Goal: Task Accomplishment & Management: Complete application form

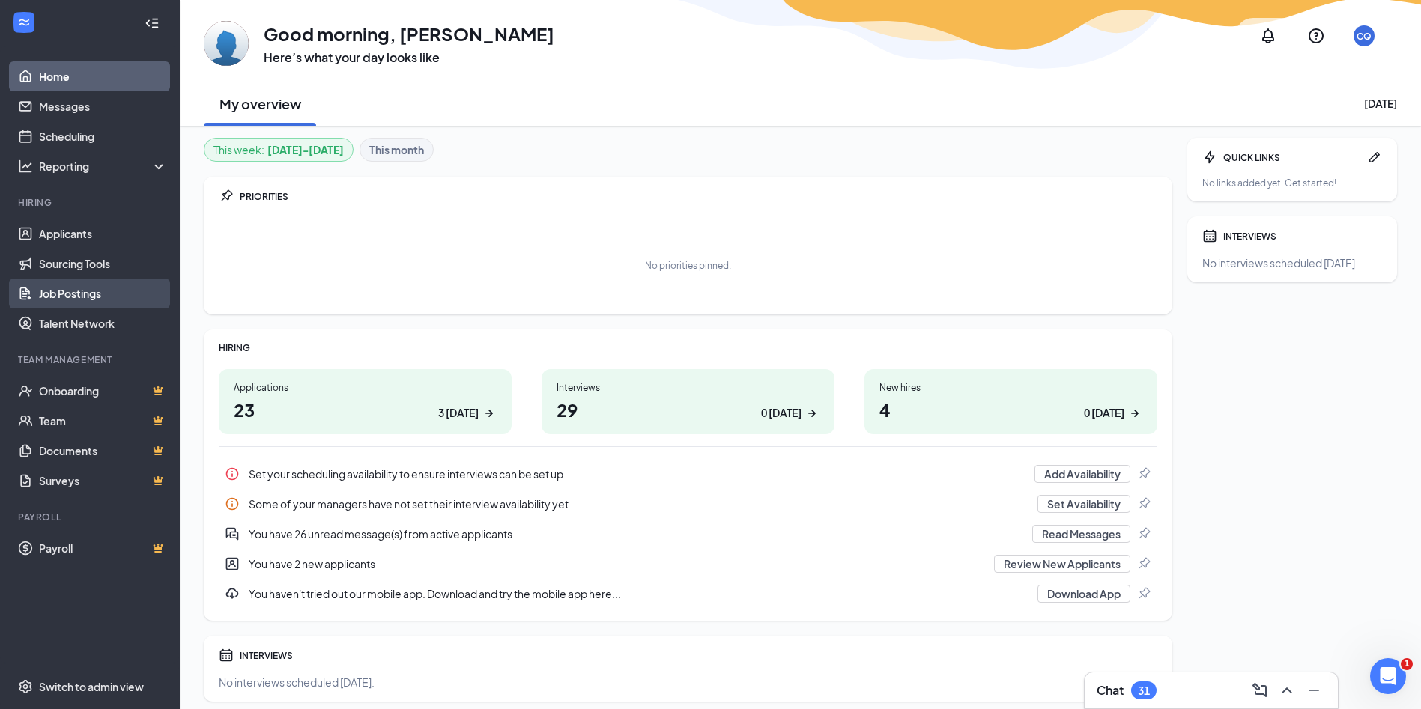
click at [58, 297] on link "Job Postings" at bounding box center [103, 294] width 128 height 30
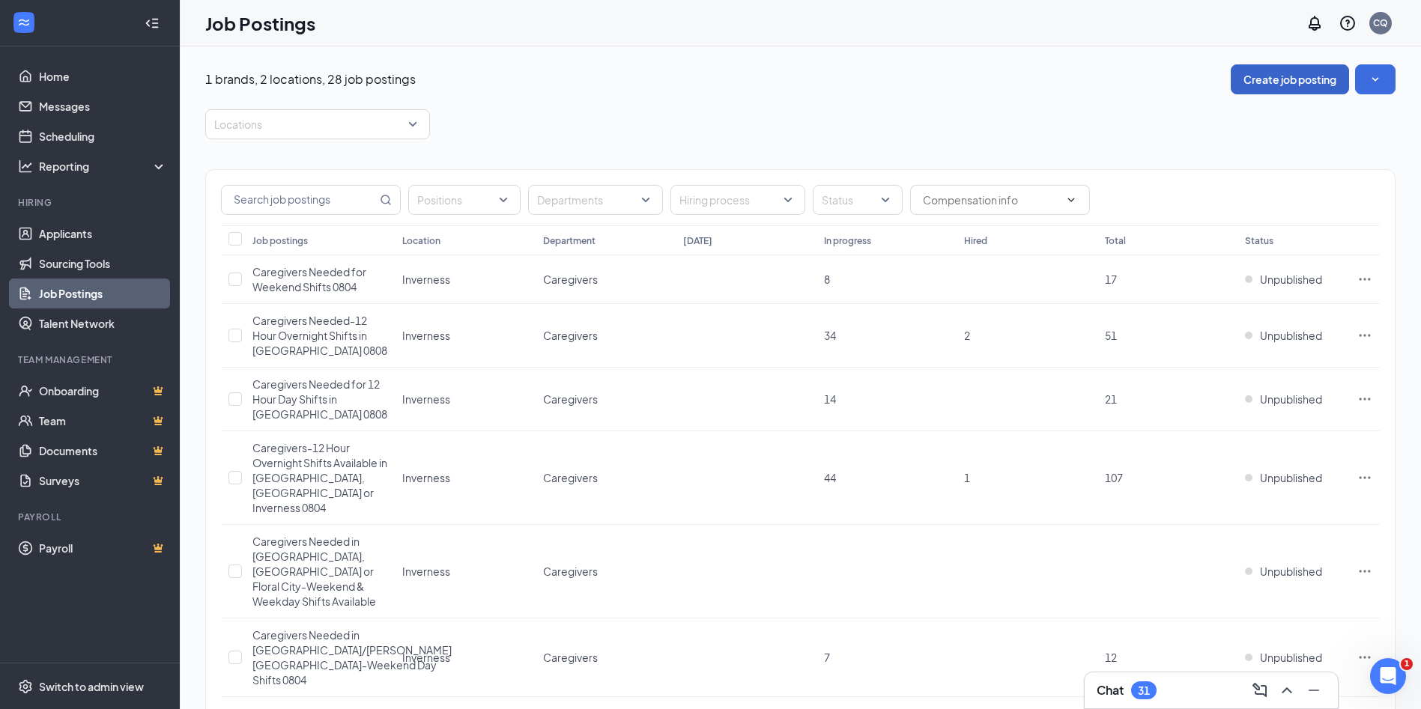
click at [1282, 76] on button "Create job posting" at bounding box center [1290, 79] width 118 height 30
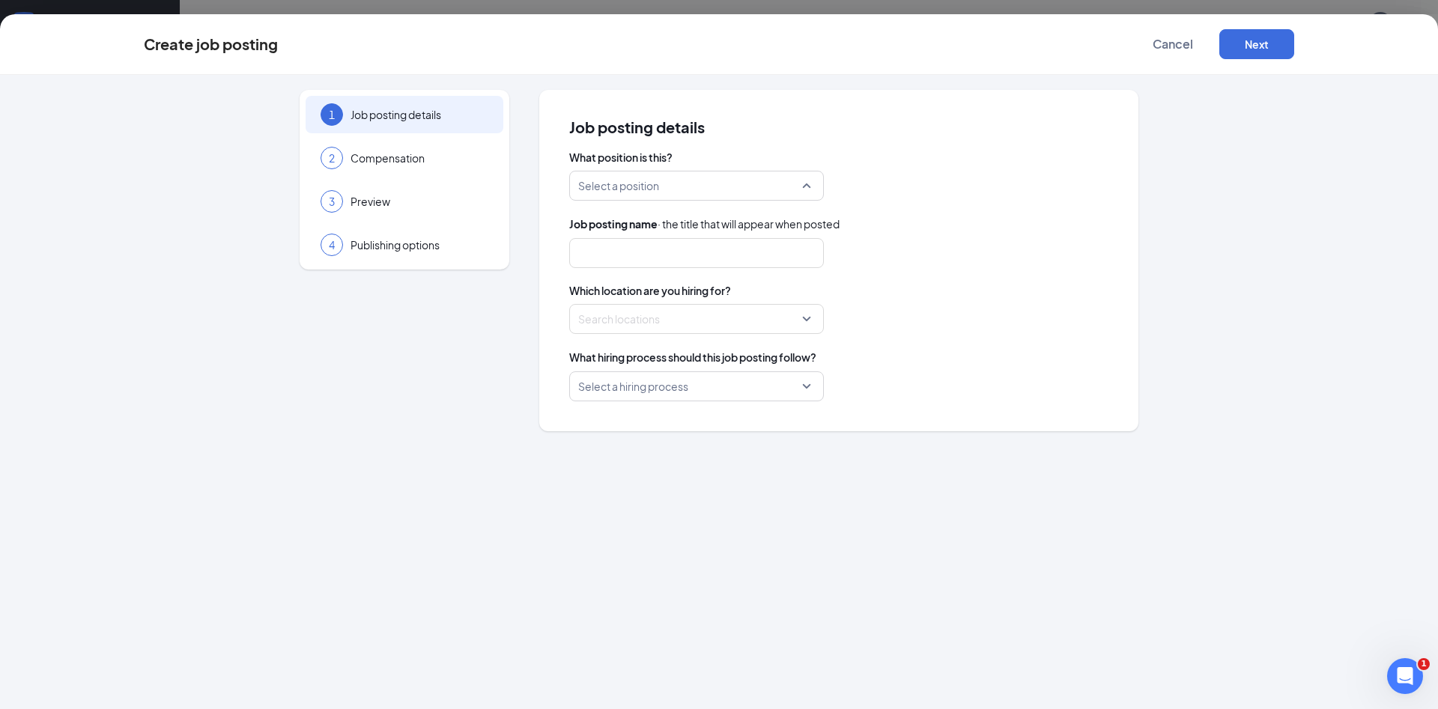
click at [806, 187] on div "Select a position" at bounding box center [696, 186] width 255 height 30
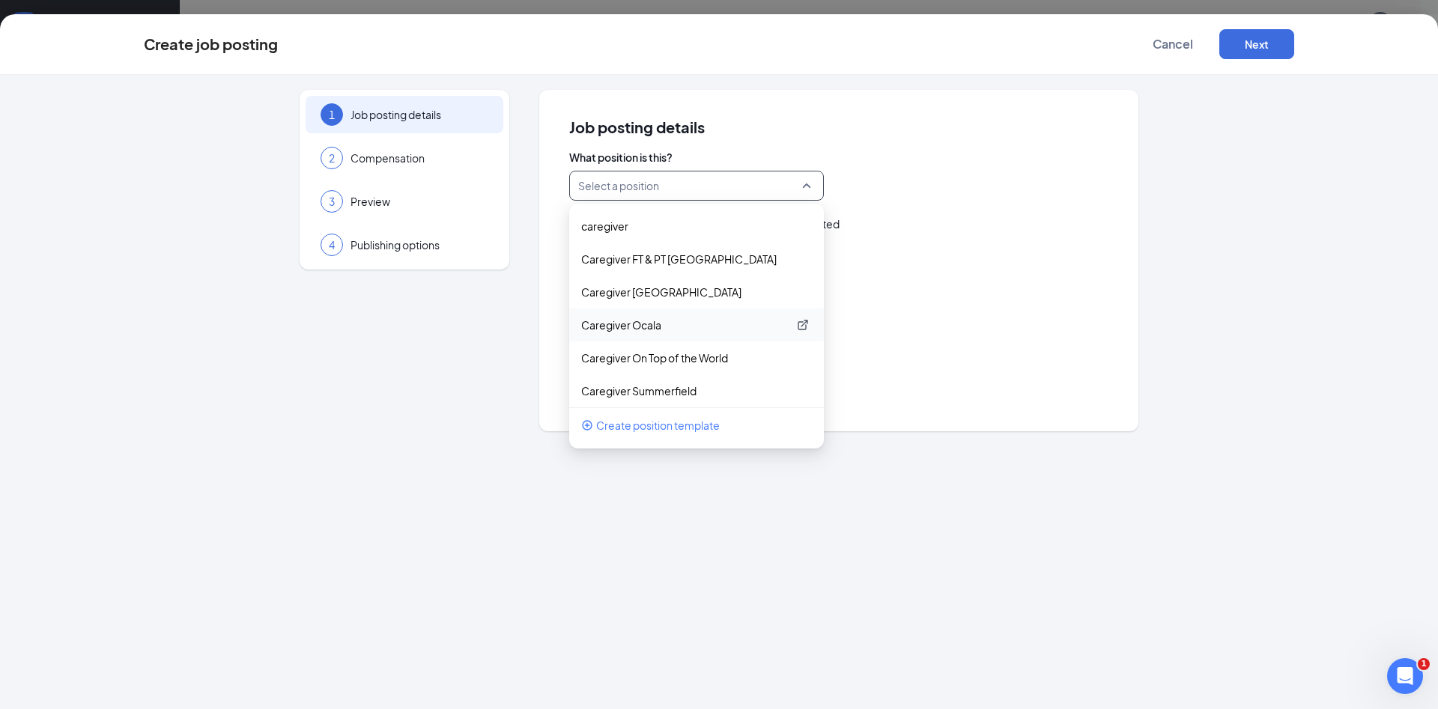
click at [658, 331] on p "Caregiver Ocala" at bounding box center [684, 325] width 207 height 15
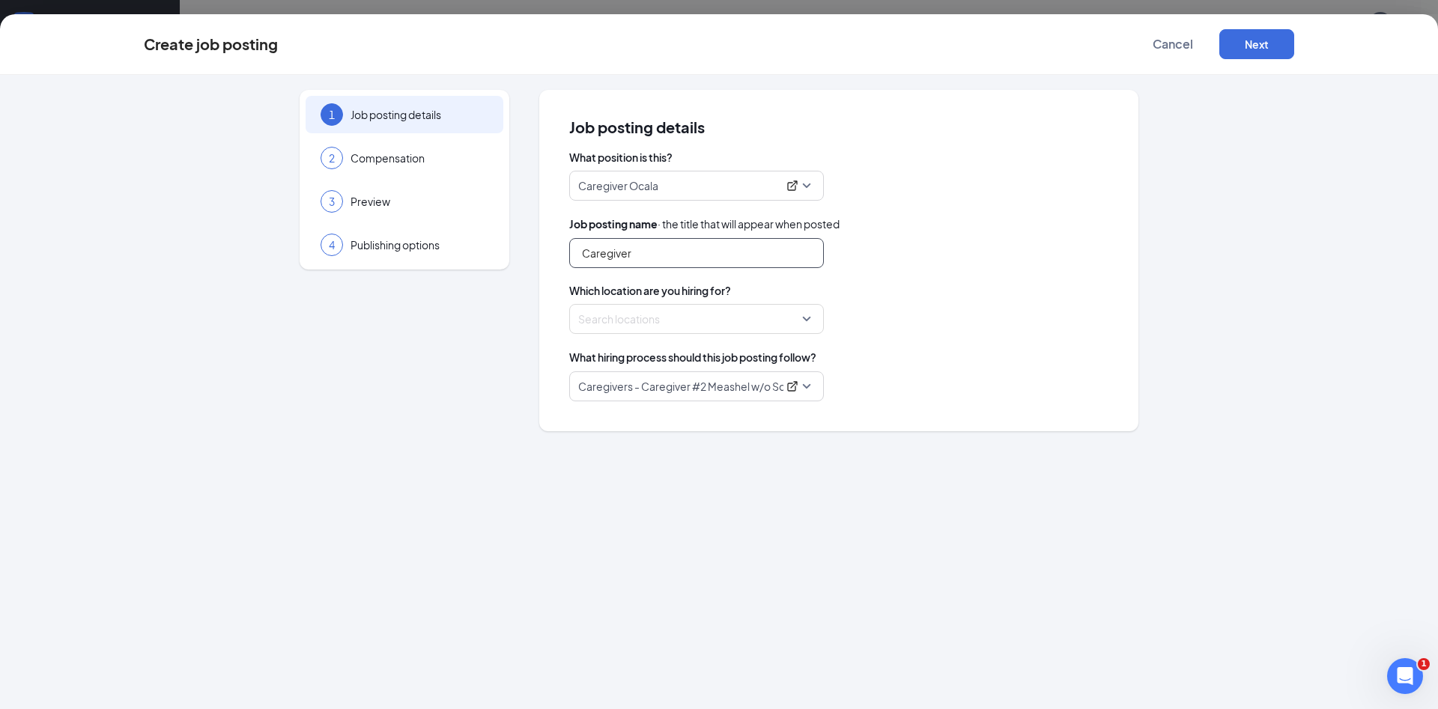
click at [647, 252] on input "Caregiver" at bounding box center [696, 253] width 255 height 30
click at [667, 324] on div at bounding box center [692, 319] width 226 height 24
type input "Caregivers Needed in [GEOGRAPHIC_DATA]"
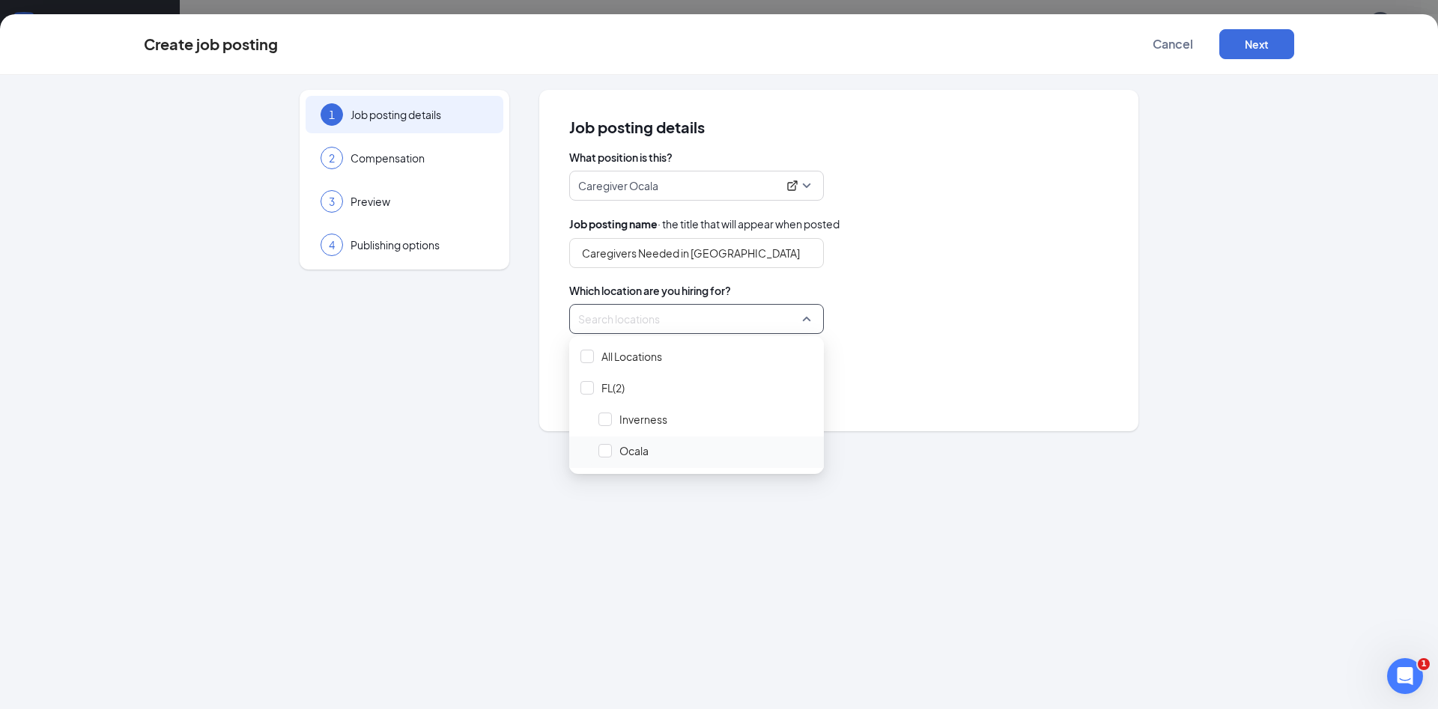
click at [651, 450] on span "Ocala" at bounding box center [705, 451] width 225 height 28
click at [939, 349] on div "What hiring process should this job posting follow?" at bounding box center [838, 357] width 539 height 16
click at [805, 387] on span "Caregivers - Caregiver #2 Meashel w/o Scheduled Phone Call" at bounding box center [696, 386] width 237 height 28
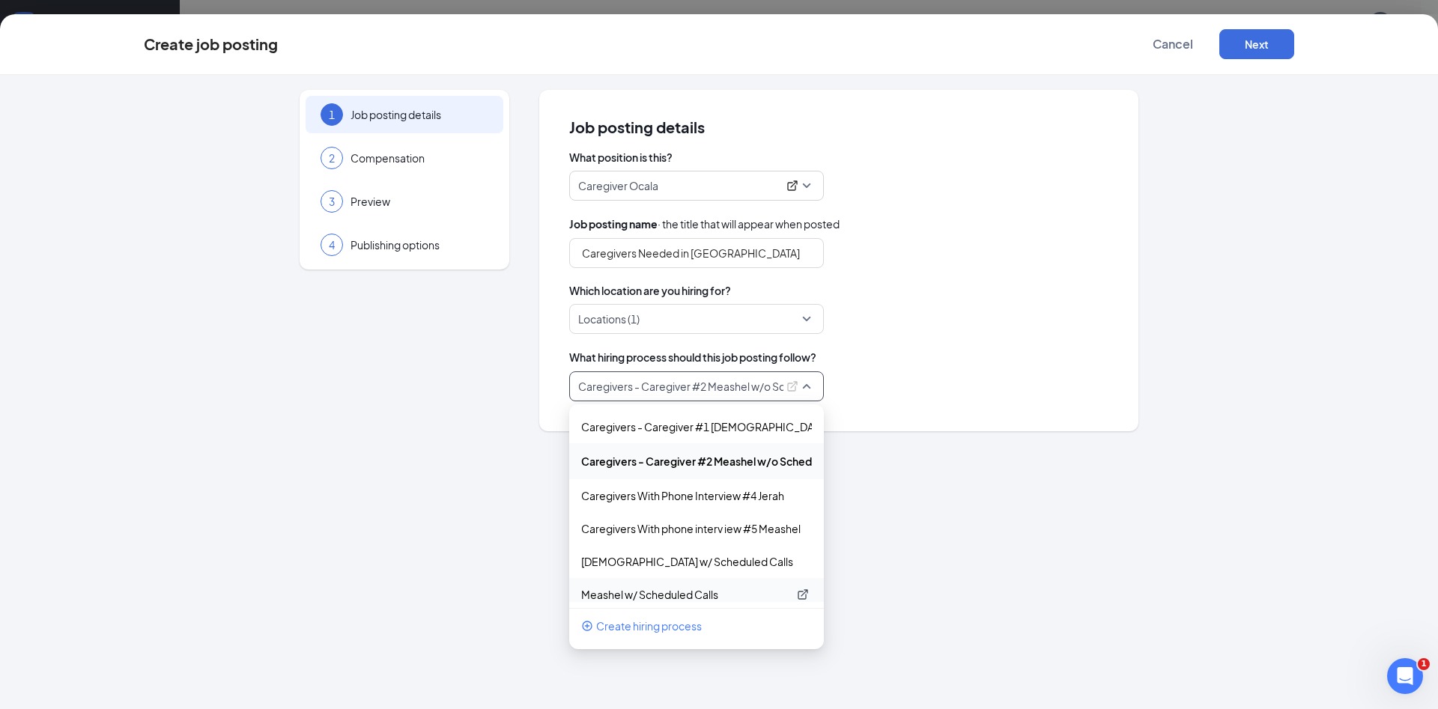
click at [687, 596] on p "Meashel w/ Scheduled Calls" at bounding box center [684, 594] width 207 height 15
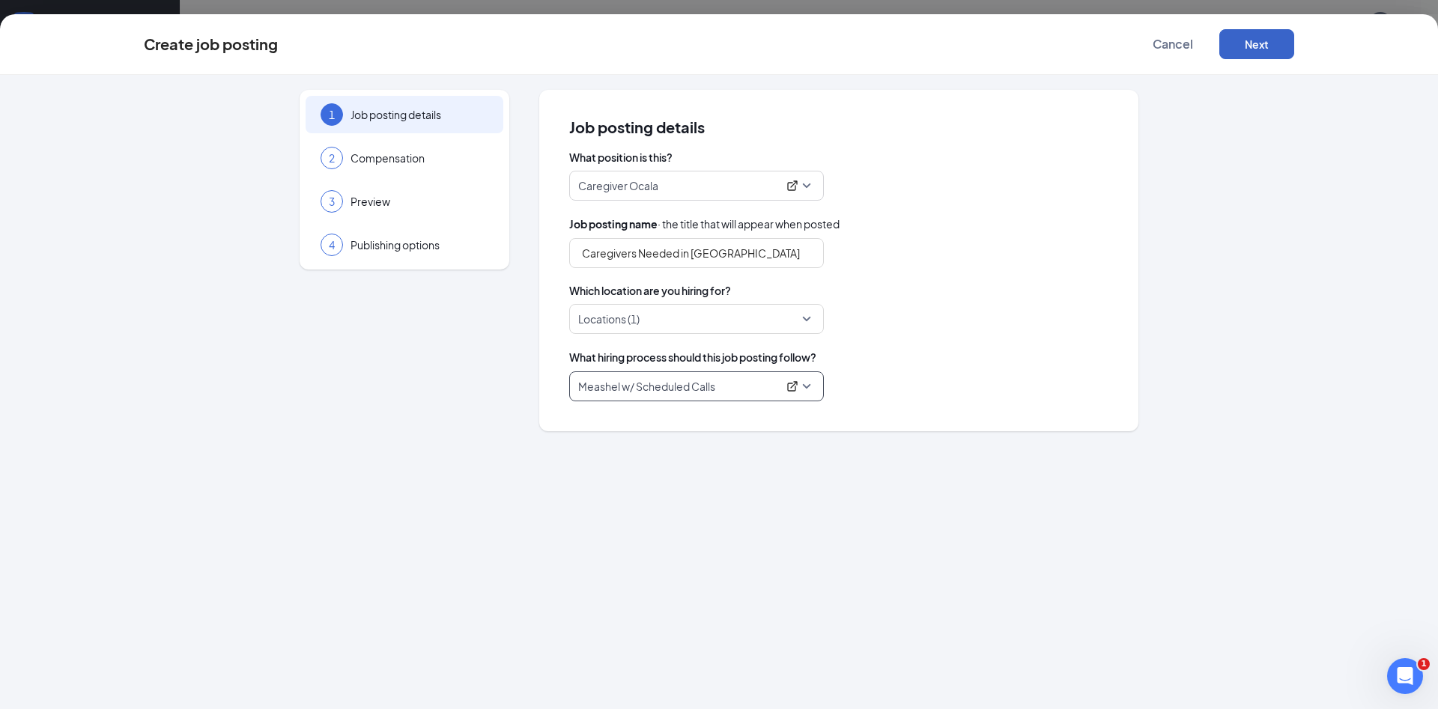
click at [1253, 39] on button "Next" at bounding box center [1257, 44] width 75 height 30
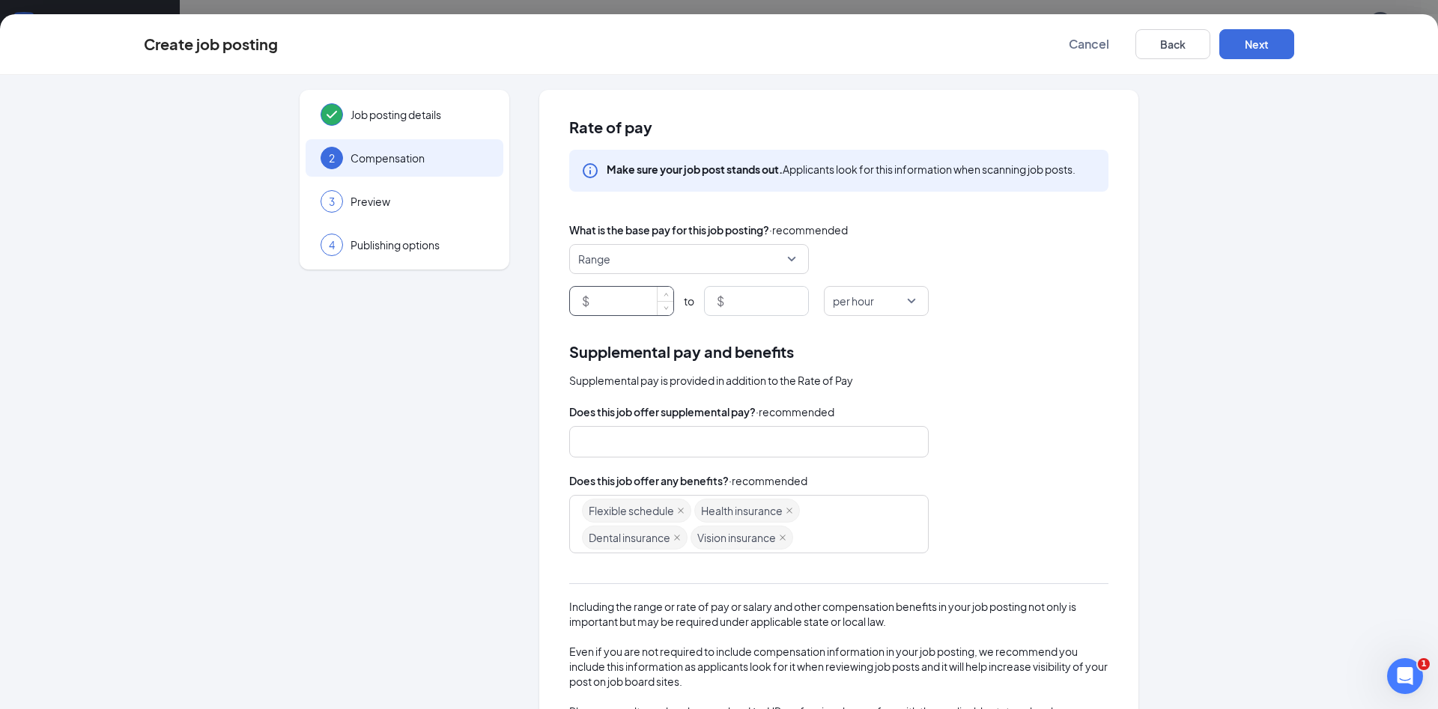
click at [619, 303] on input at bounding box center [633, 301] width 81 height 28
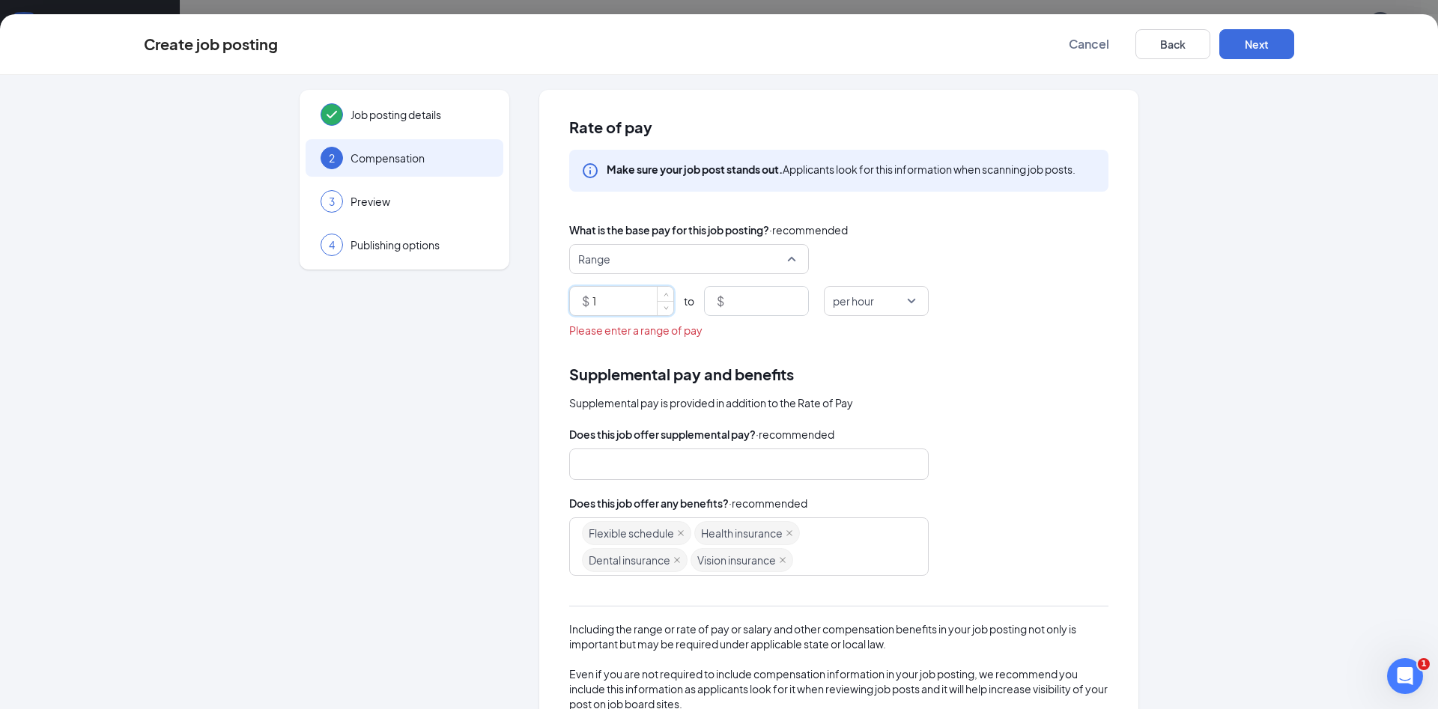
click at [684, 259] on span "Range" at bounding box center [682, 259] width 208 height 28
type input "1"
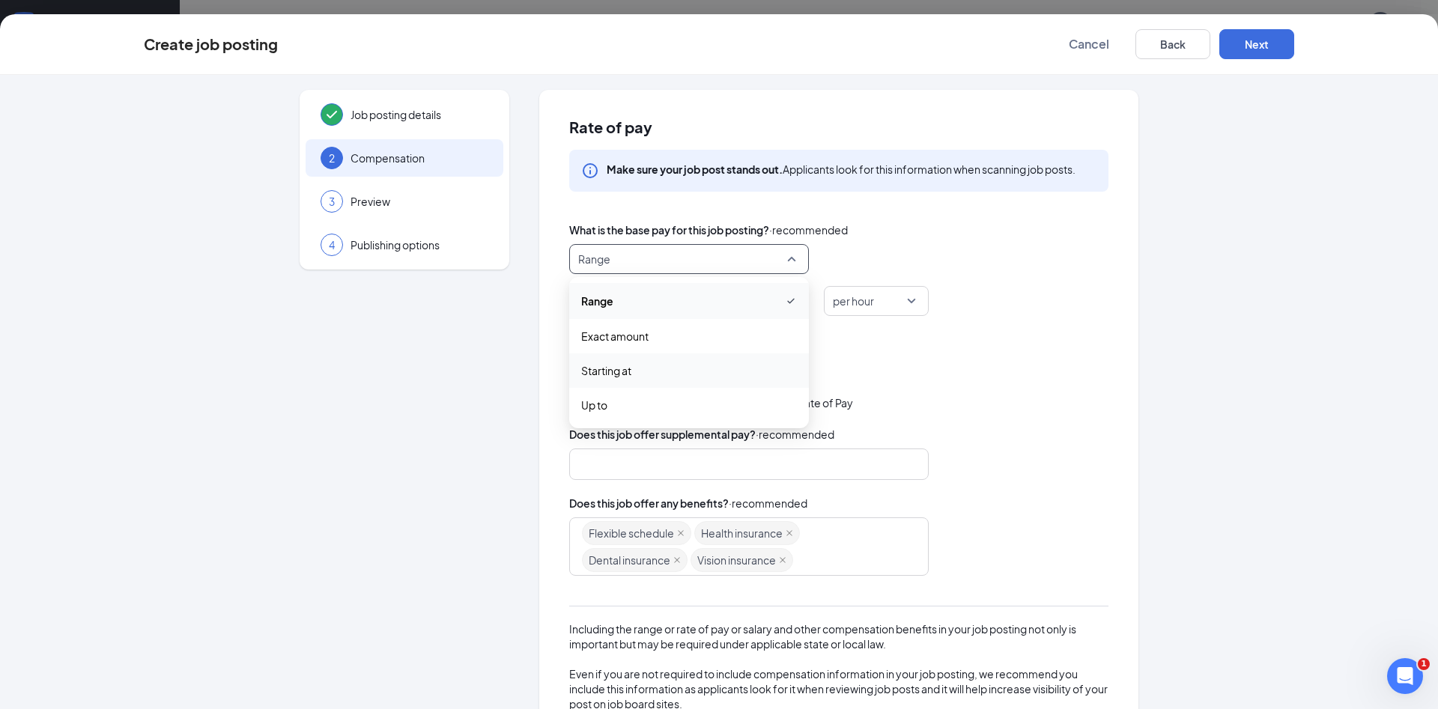
click at [630, 368] on span "Starting at" at bounding box center [689, 371] width 216 height 16
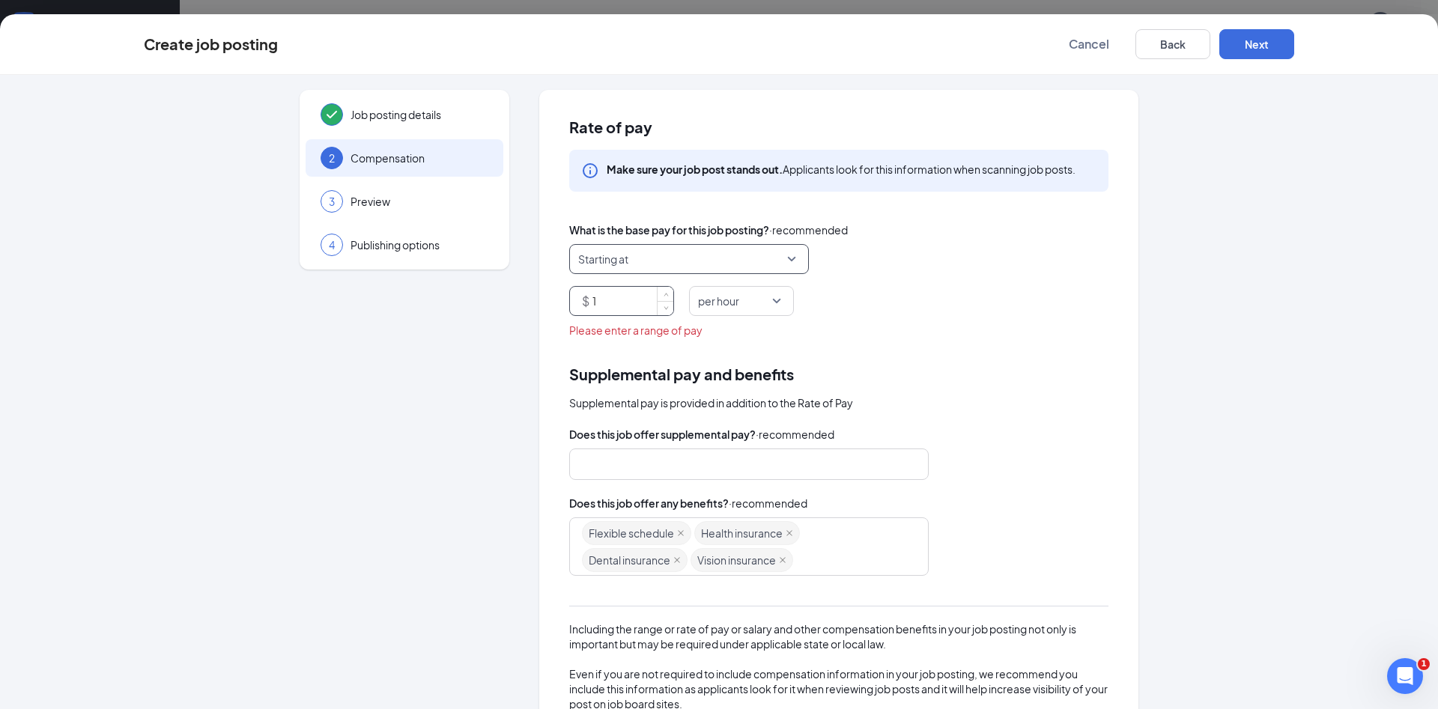
click at [596, 302] on input "1" at bounding box center [633, 301] width 81 height 28
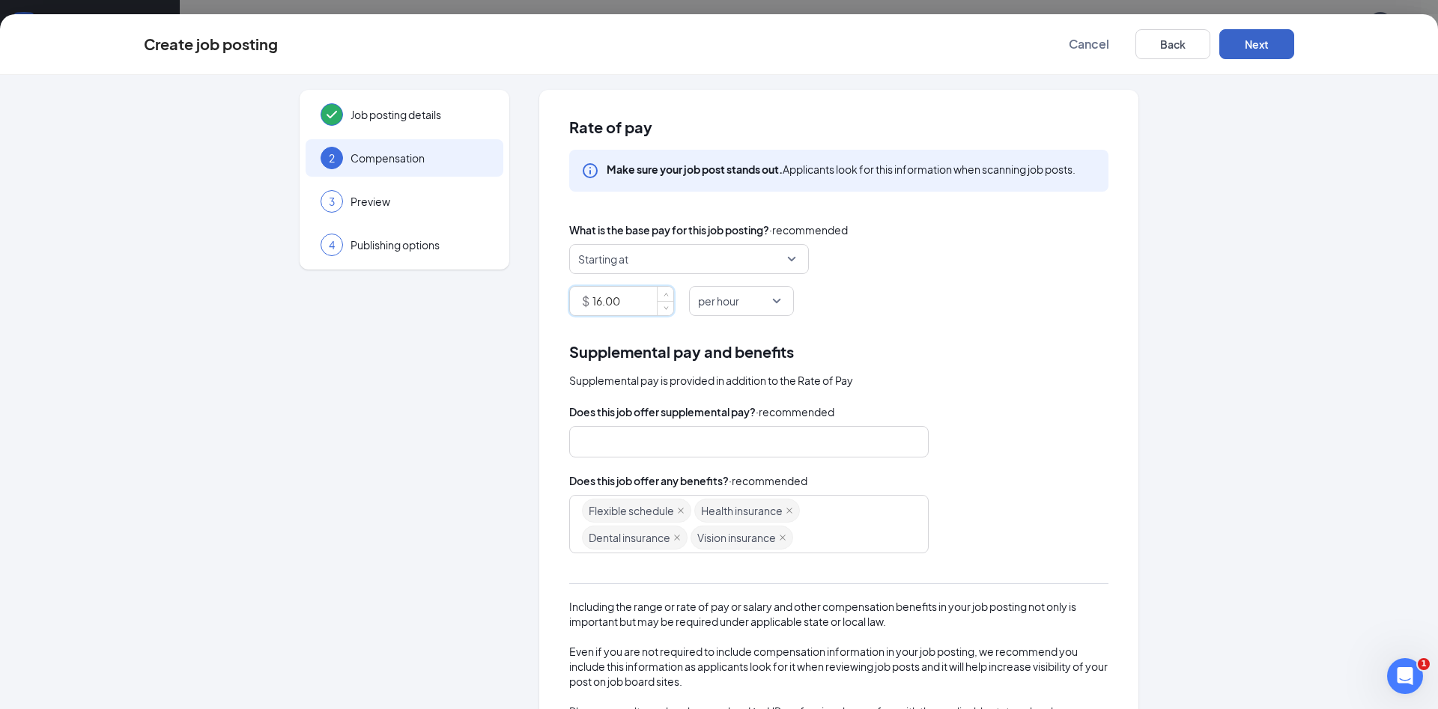
type input "16"
click at [1263, 40] on button "Next" at bounding box center [1257, 44] width 75 height 30
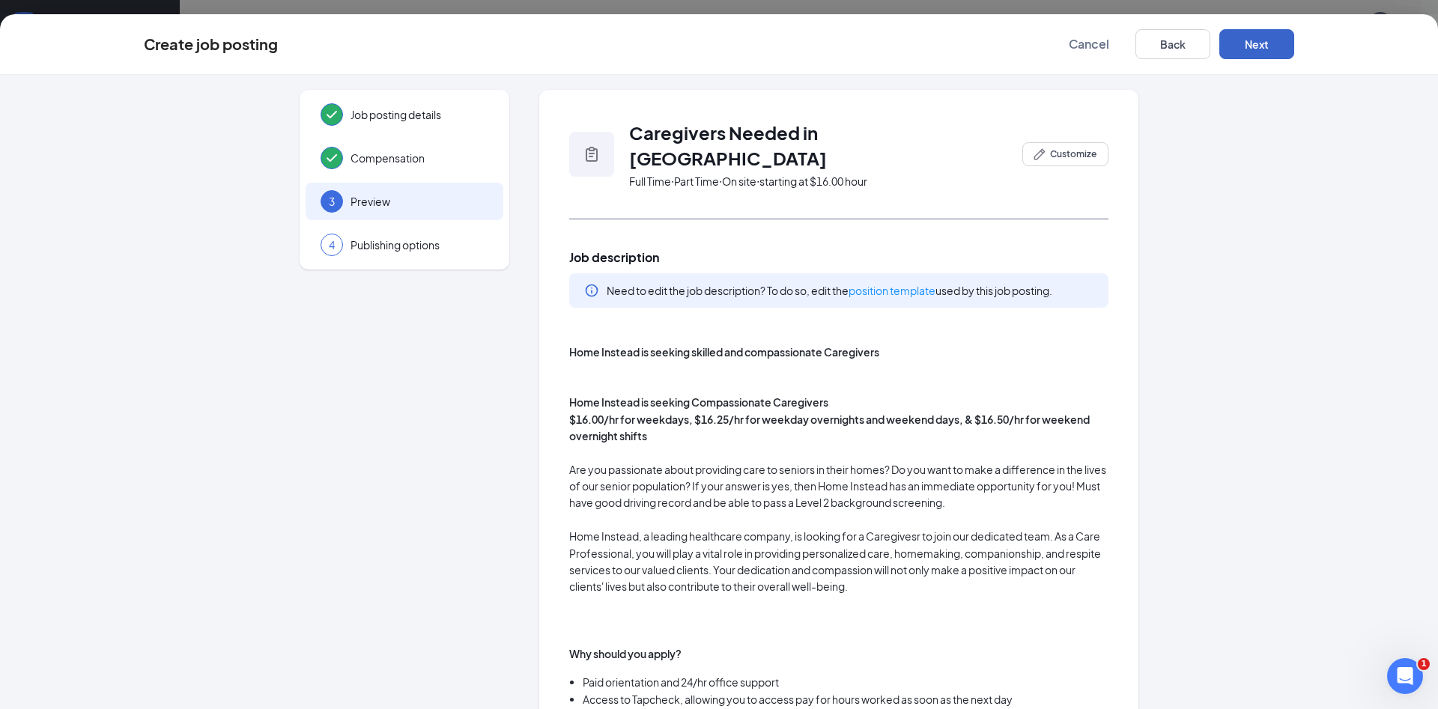
click at [1263, 40] on button "Next" at bounding box center [1257, 44] width 75 height 30
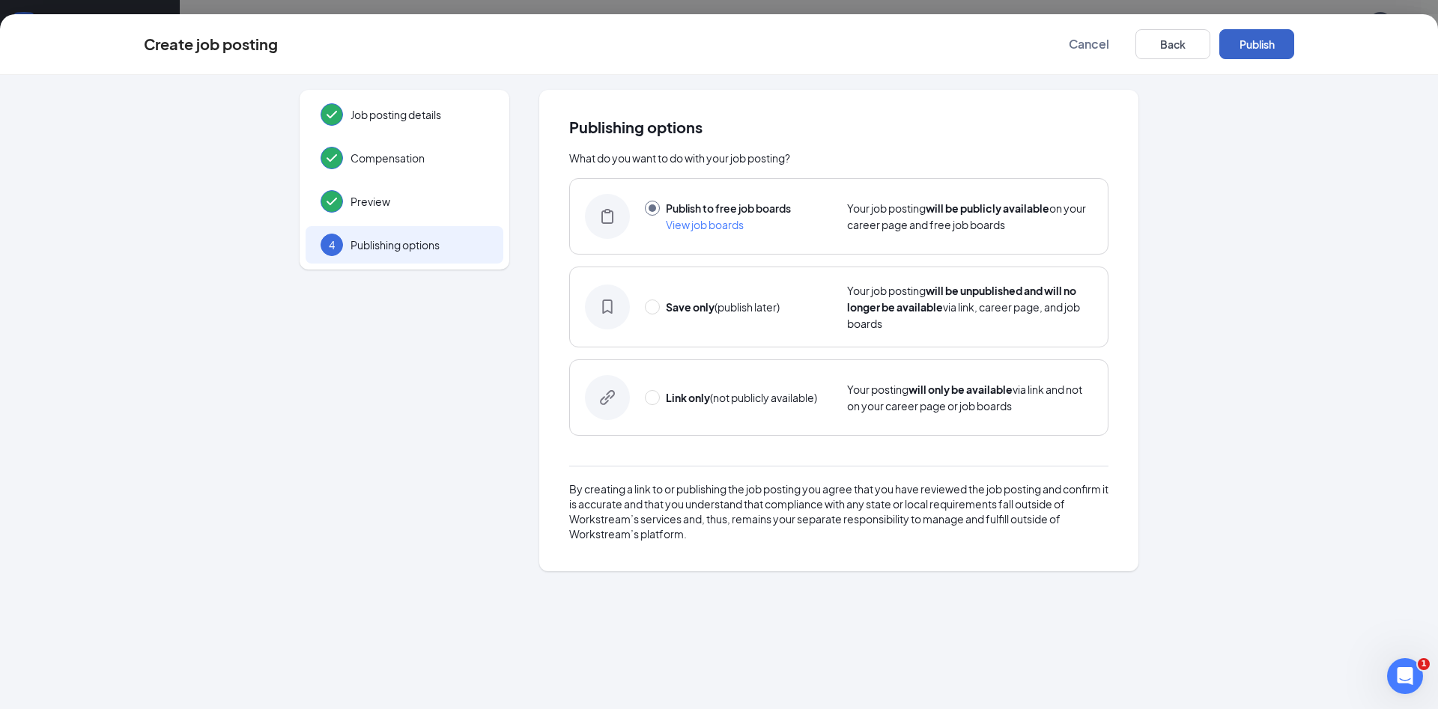
click at [1263, 40] on button "Publish" at bounding box center [1257, 44] width 75 height 30
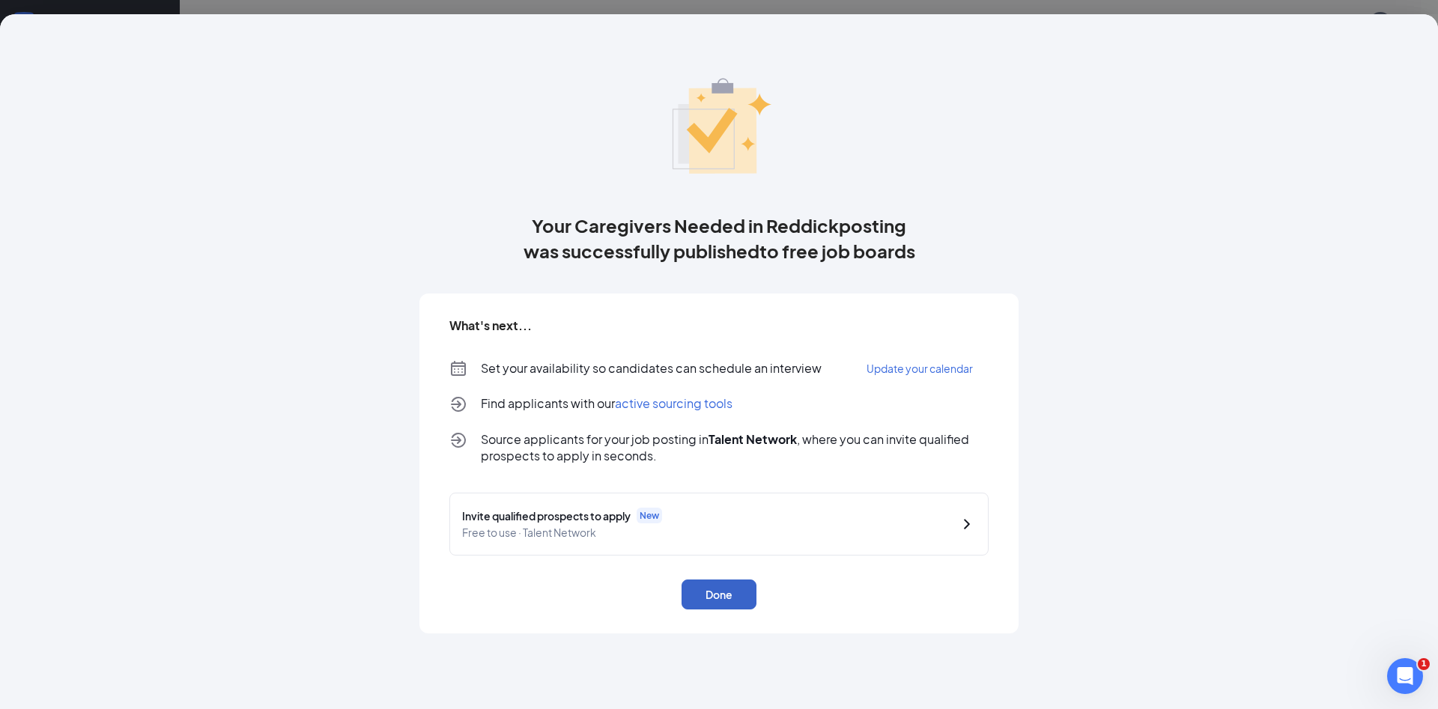
click at [730, 597] on button "Done" at bounding box center [719, 595] width 75 height 30
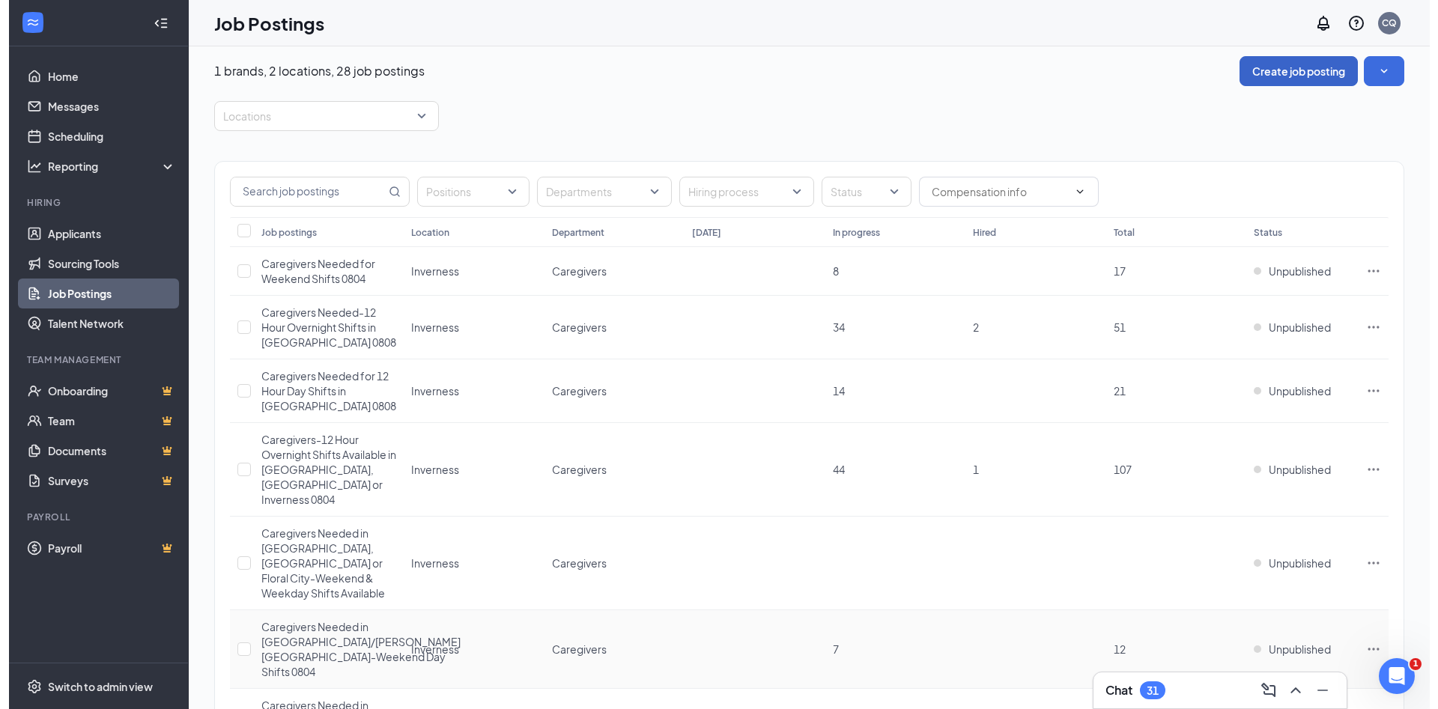
scroll to position [6, 0]
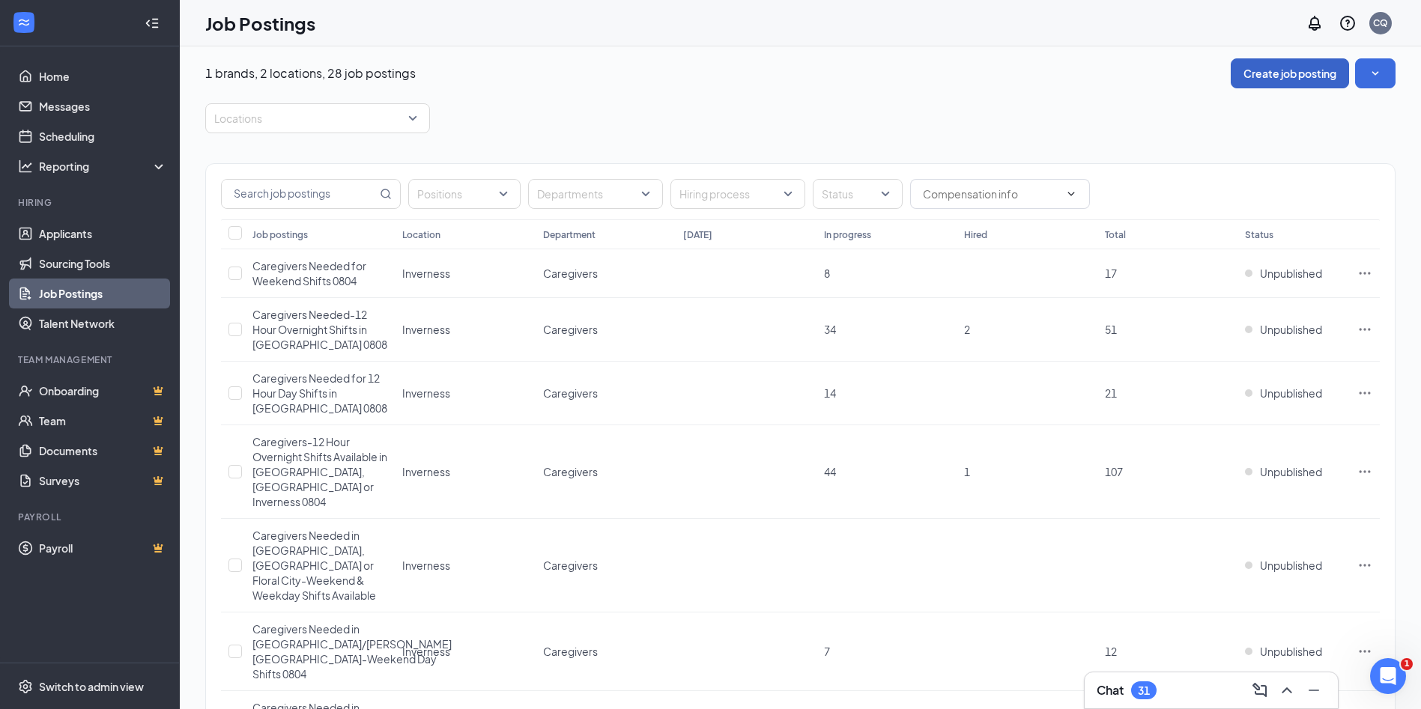
click at [1262, 73] on button "Create job posting" at bounding box center [1290, 73] width 118 height 30
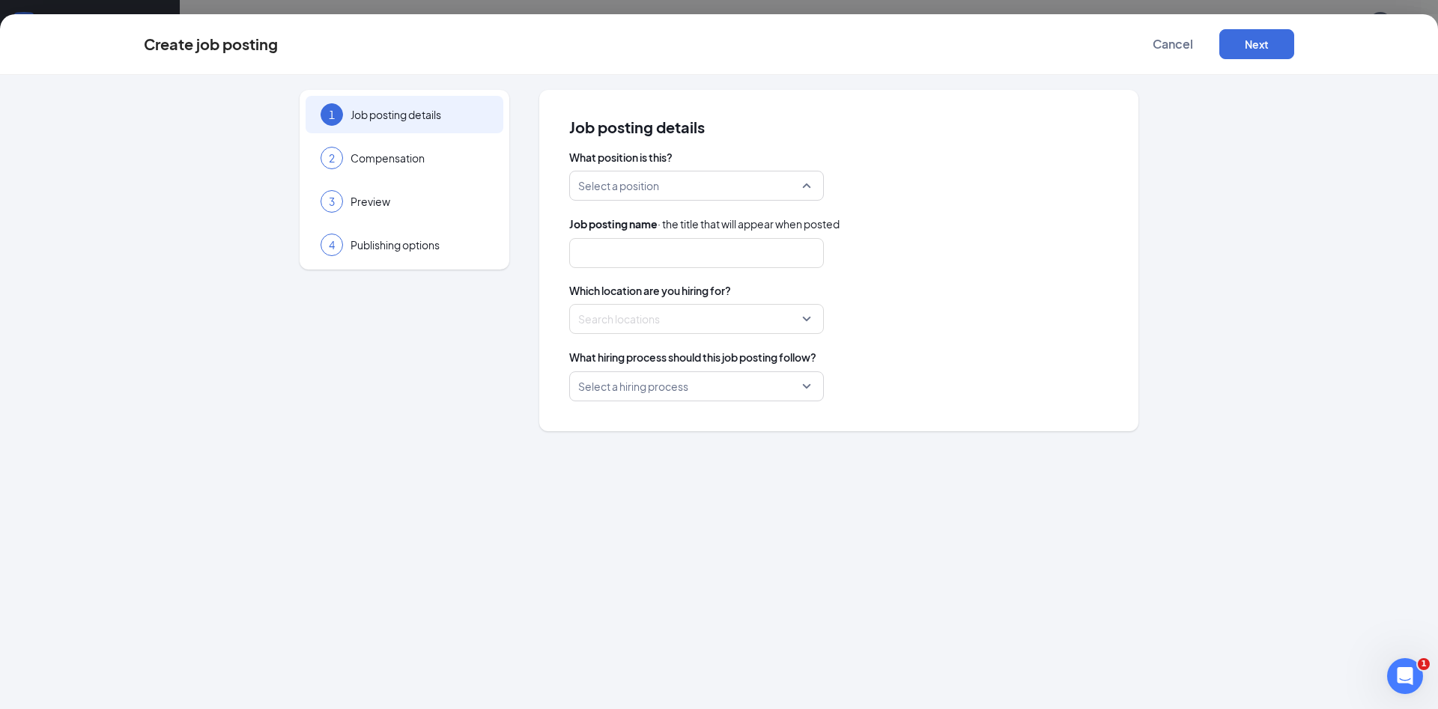
click at [742, 181] on input "search" at bounding box center [691, 186] width 226 height 28
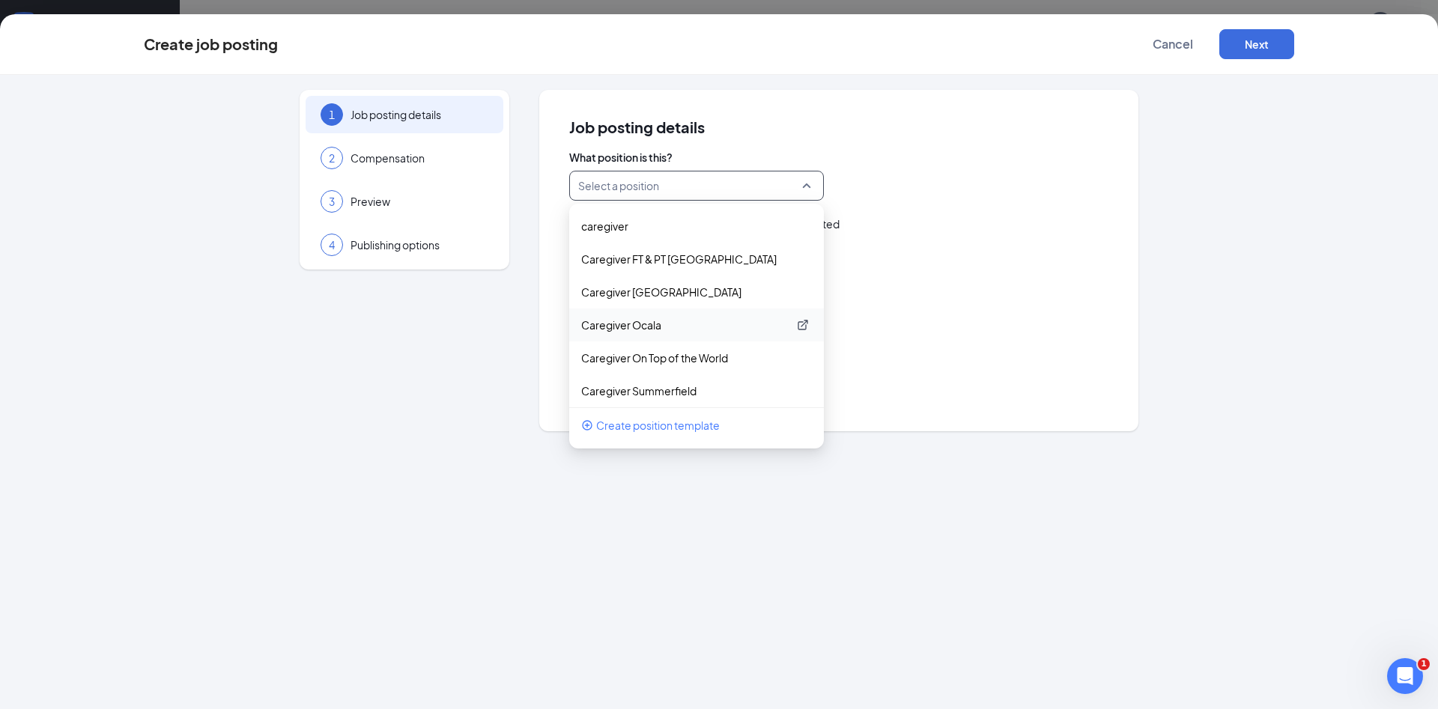
click at [686, 323] on p "Caregiver Ocala" at bounding box center [684, 325] width 207 height 15
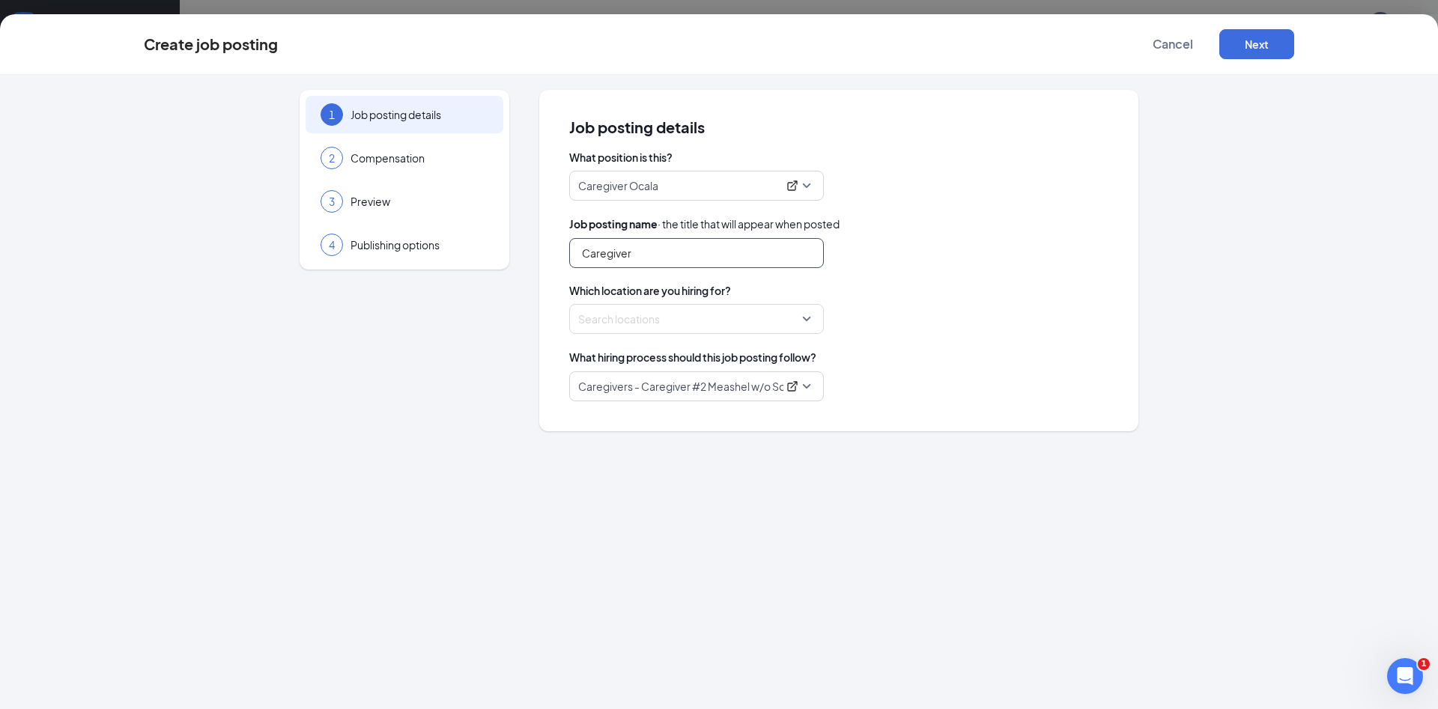
click at [640, 244] on input "Caregiver" at bounding box center [696, 253] width 255 height 30
click at [805, 315] on div "Search locations" at bounding box center [696, 319] width 255 height 30
type input "Caregivers Needed in [GEOGRAPHIC_DATA]/The Villages"
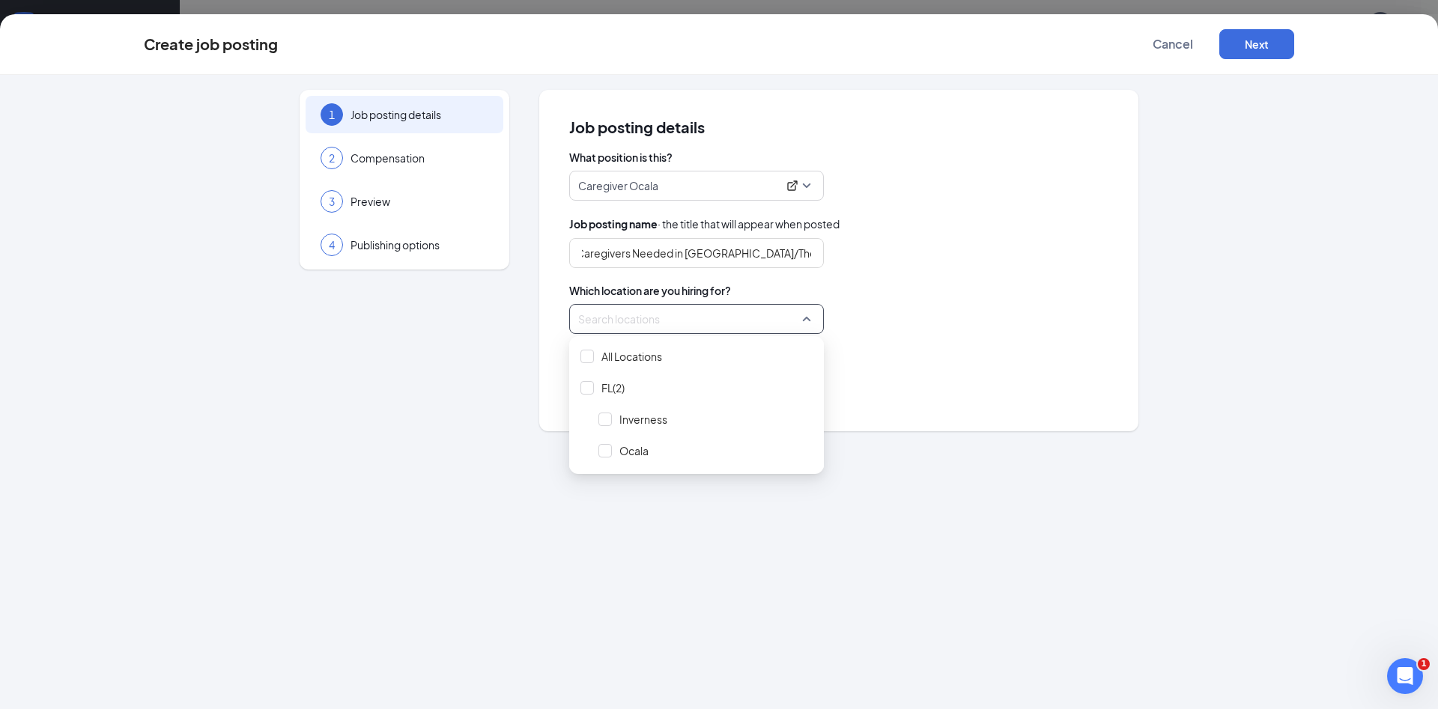
scroll to position [0, 0]
click at [700, 456] on span "Ocala" at bounding box center [705, 451] width 225 height 28
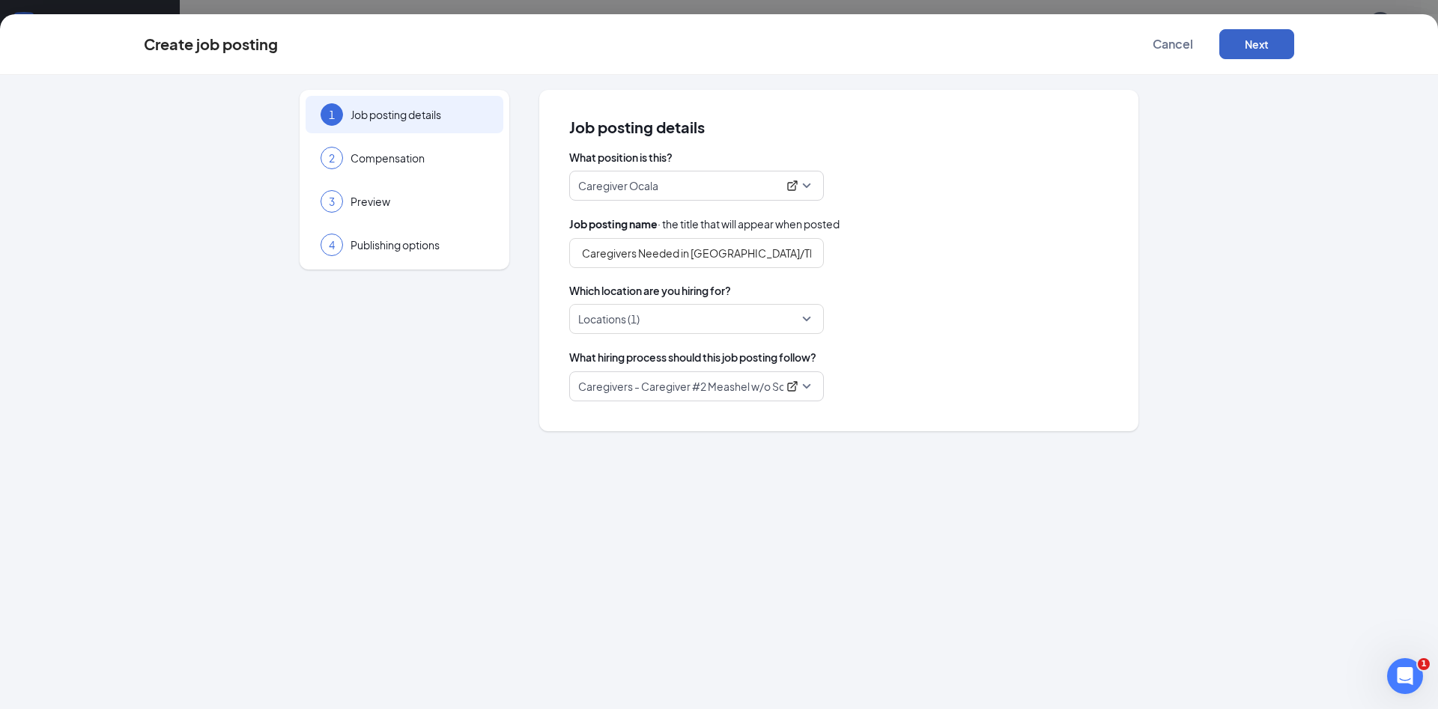
click at [1259, 43] on button "Next" at bounding box center [1257, 44] width 75 height 30
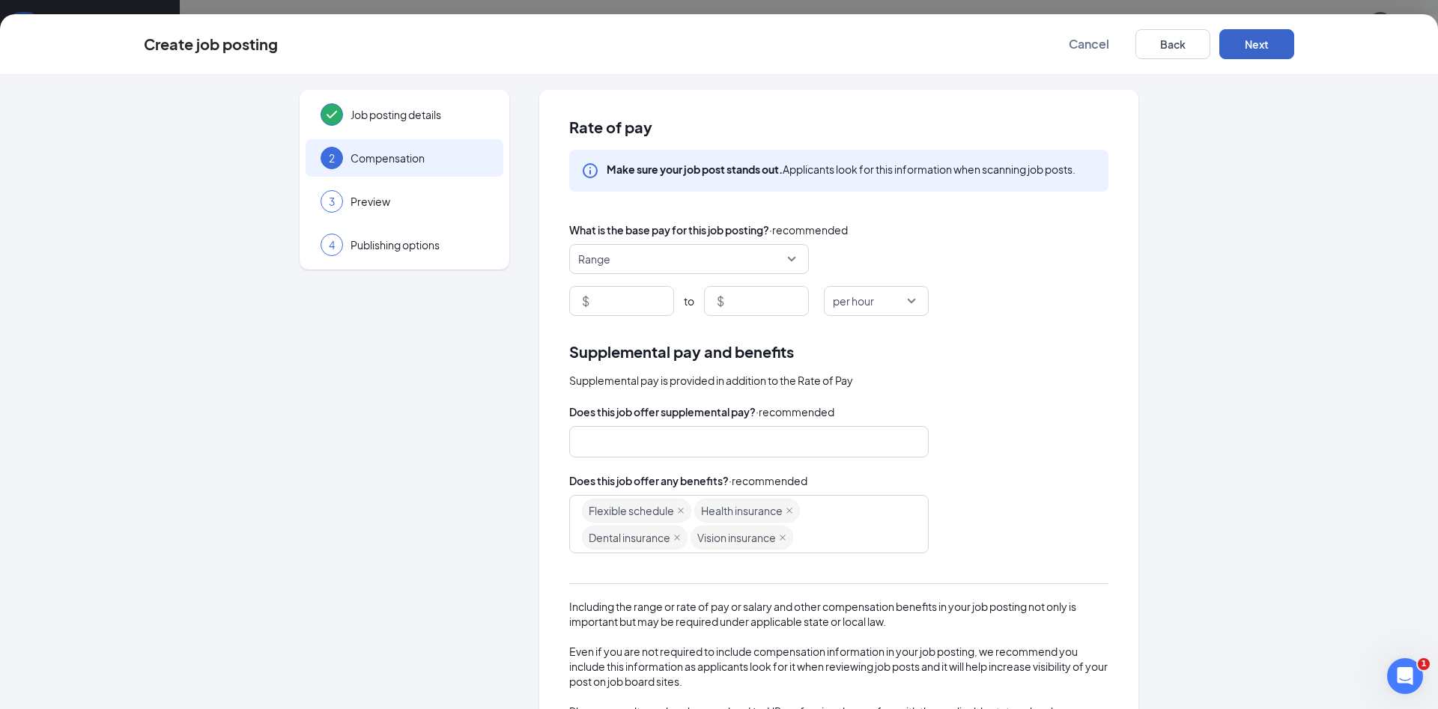
click at [683, 264] on span "Range" at bounding box center [682, 259] width 208 height 28
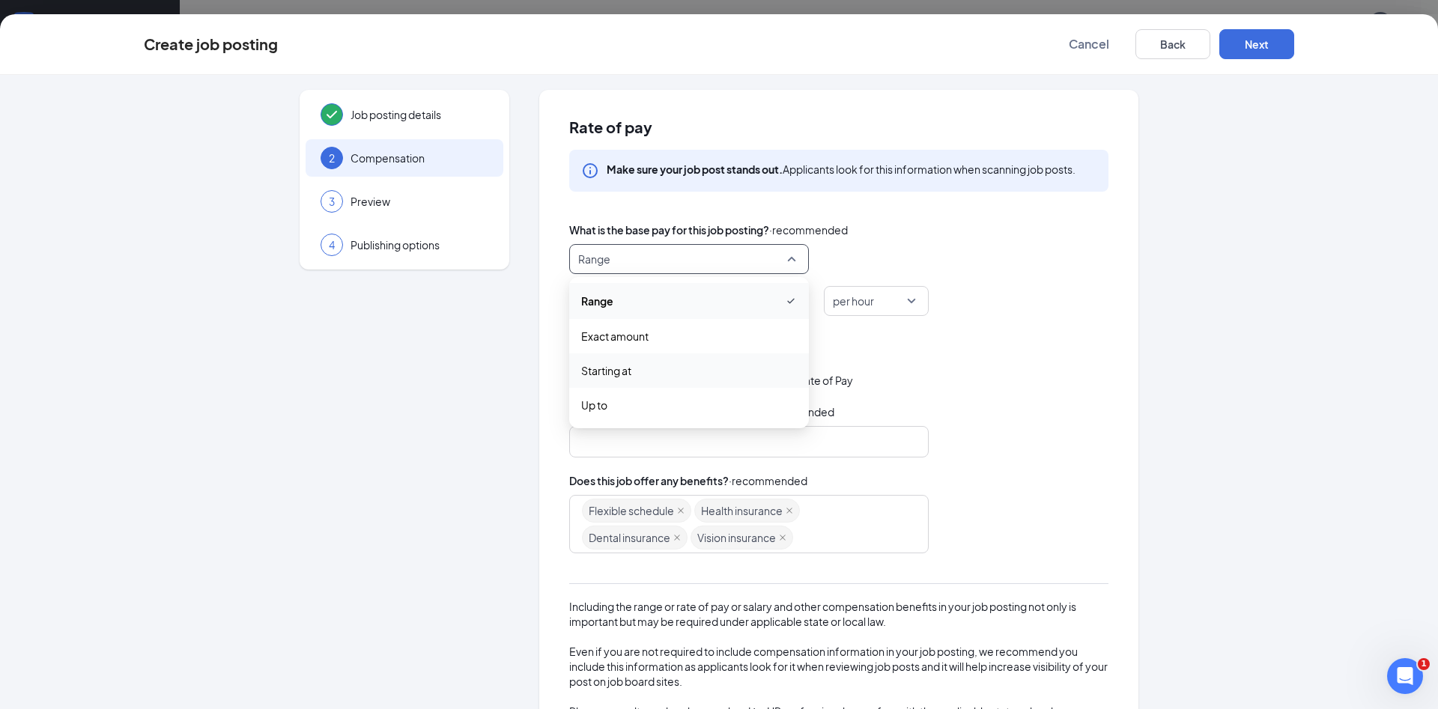
click at [629, 366] on span "Starting at" at bounding box center [689, 371] width 216 height 16
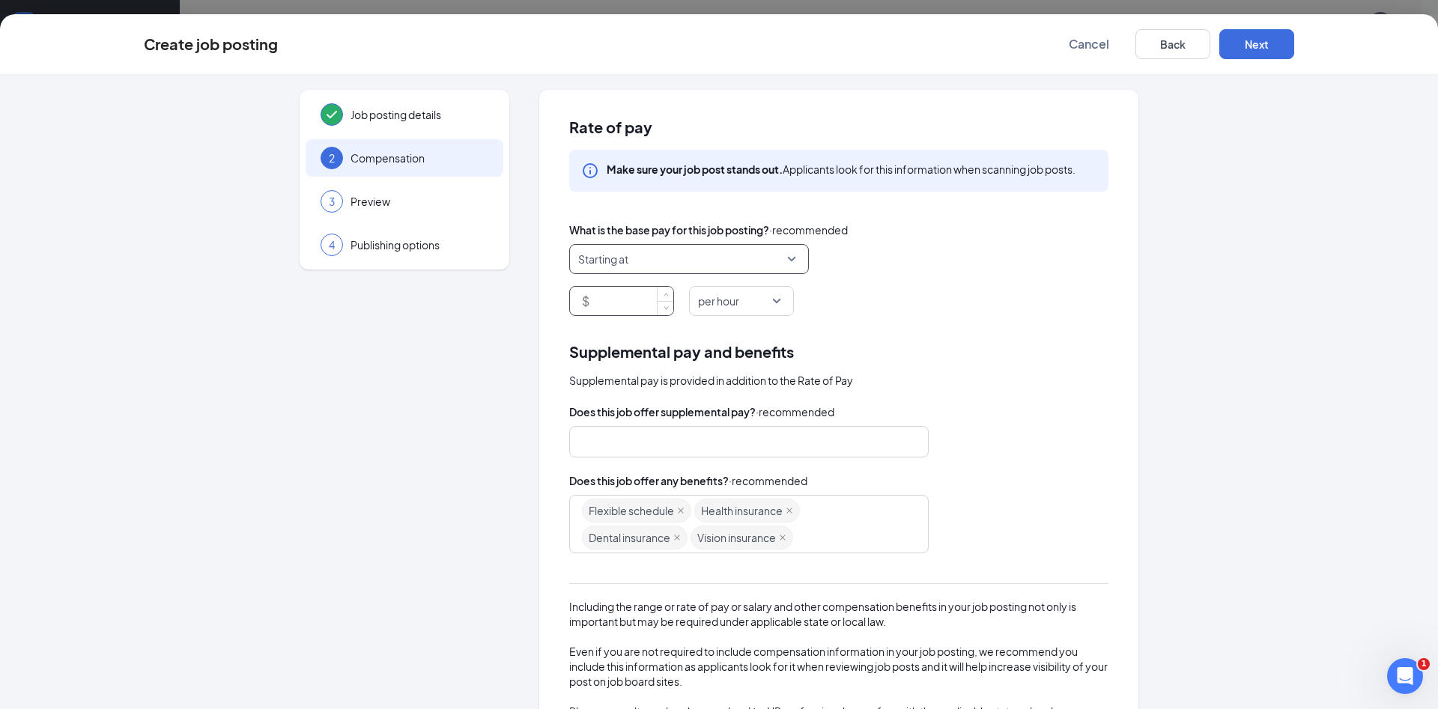
click at [608, 299] on input at bounding box center [633, 301] width 81 height 28
type input "16"
click at [1252, 47] on button "Next" at bounding box center [1257, 44] width 75 height 30
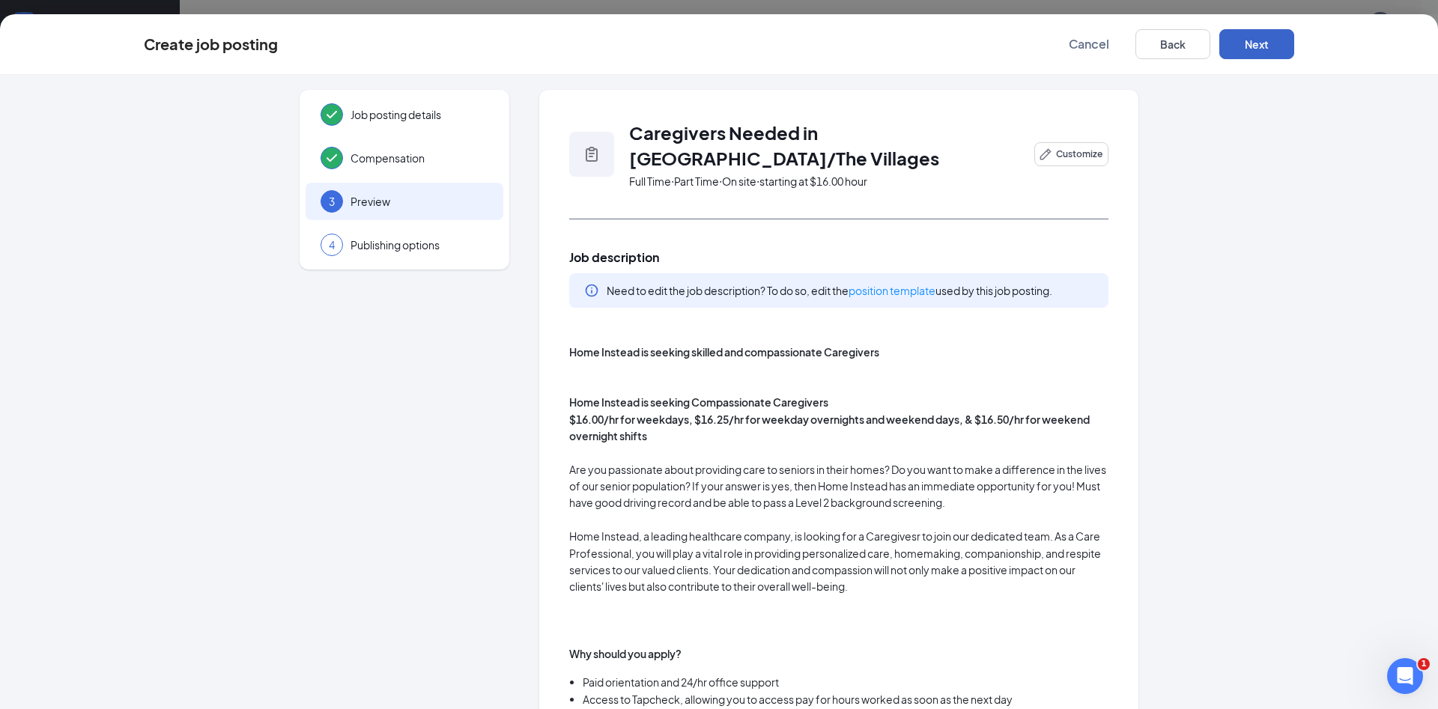
click at [1252, 47] on button "Next" at bounding box center [1257, 44] width 75 height 30
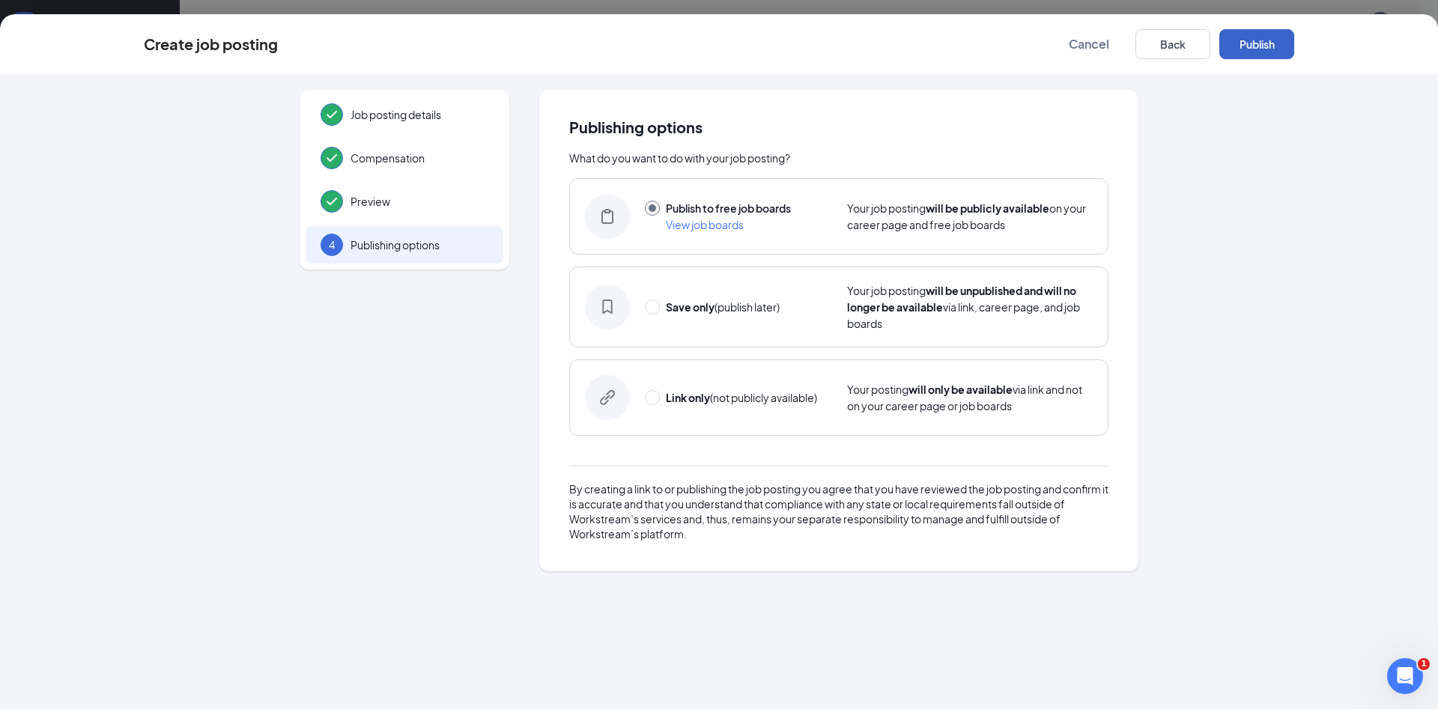
click at [1252, 47] on button "Publish" at bounding box center [1257, 44] width 75 height 30
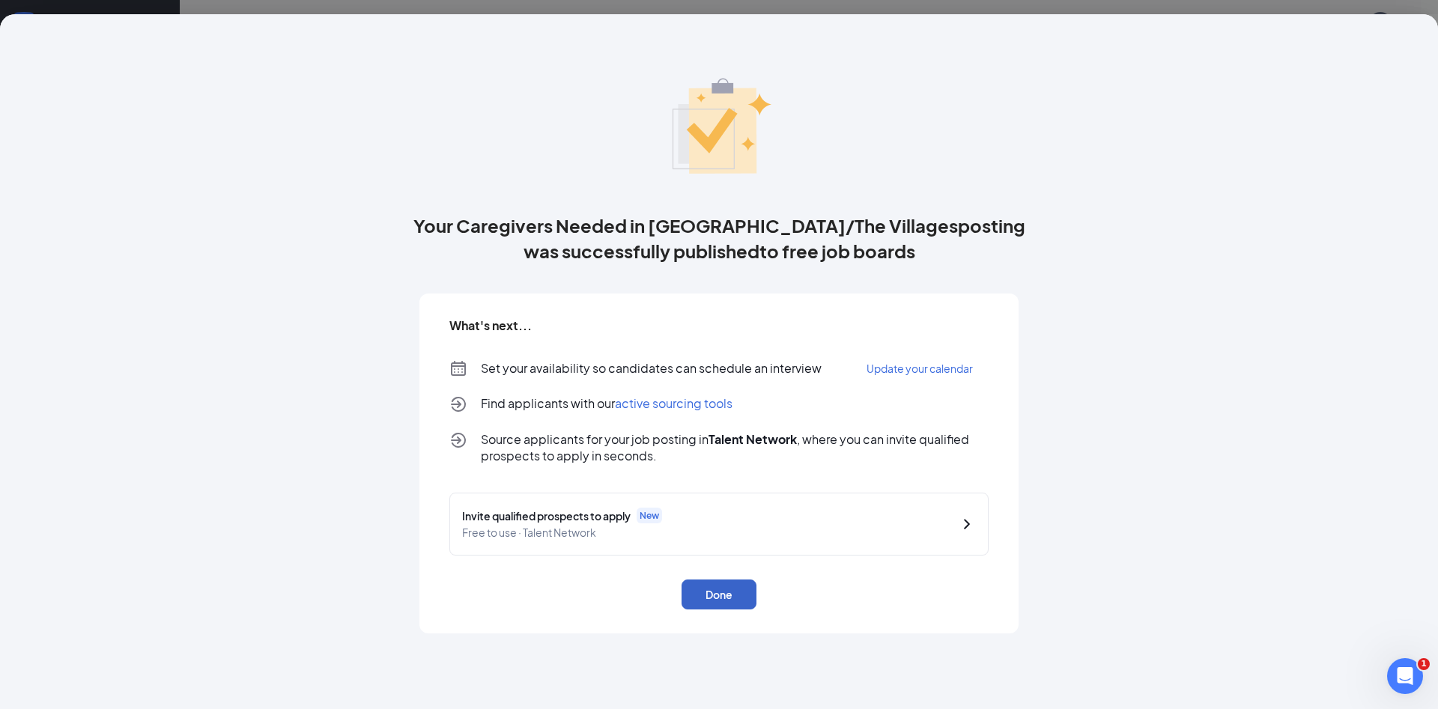
click at [734, 592] on button "Done" at bounding box center [719, 595] width 75 height 30
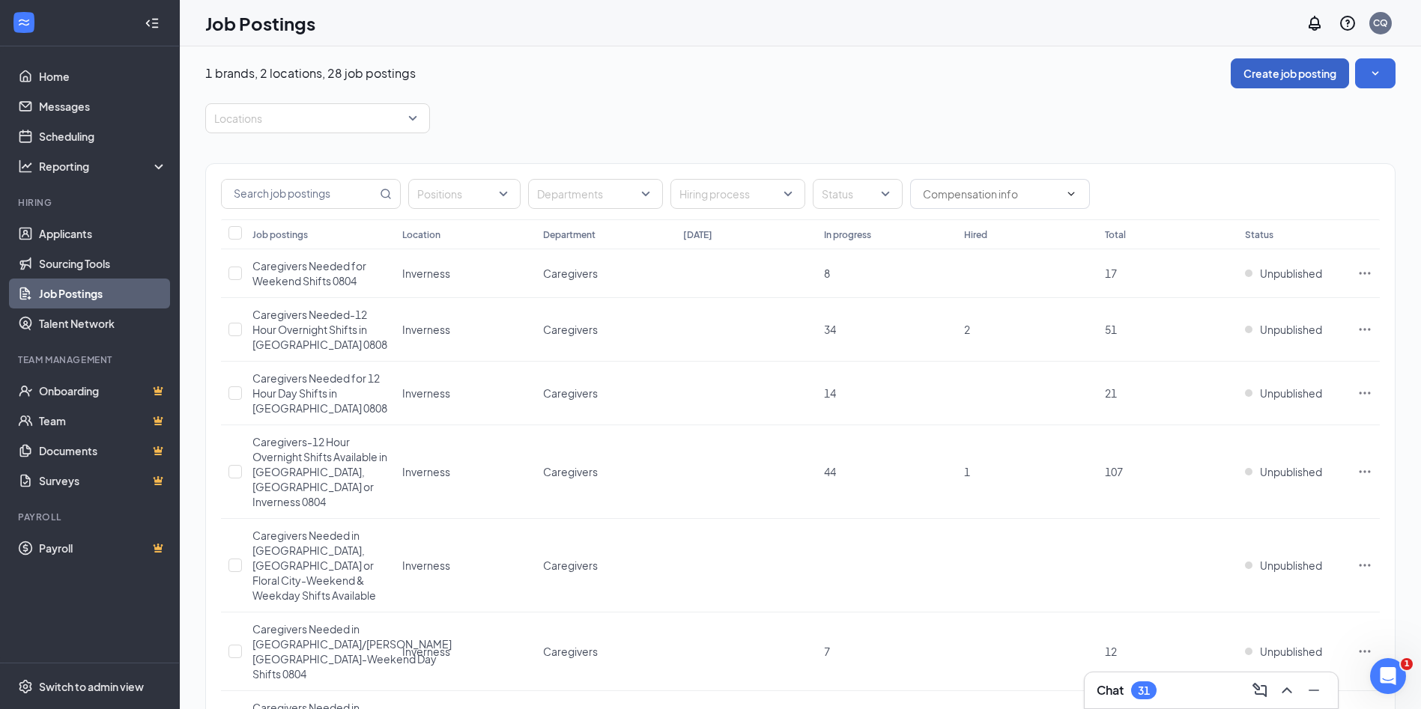
click at [1271, 72] on button "Create job posting" at bounding box center [1290, 73] width 118 height 30
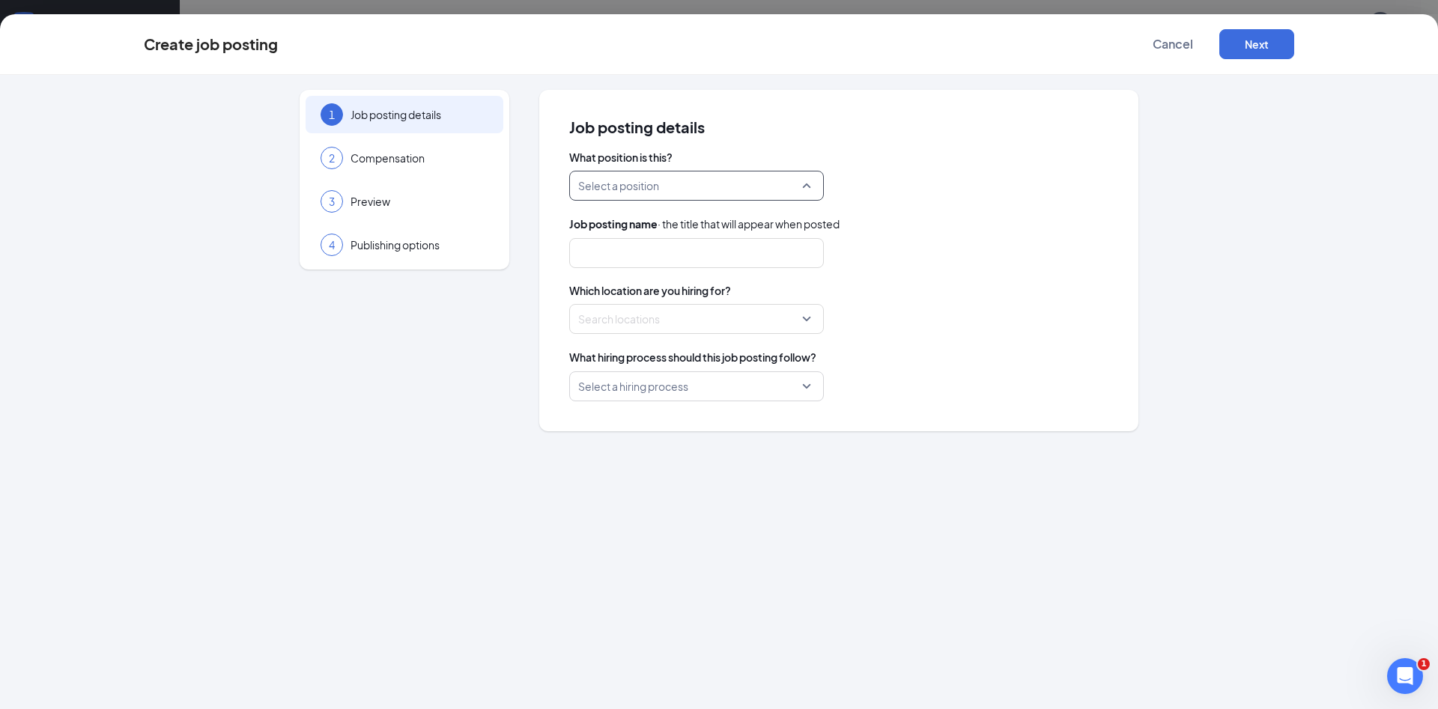
click at [749, 182] on input "search" at bounding box center [691, 186] width 226 height 28
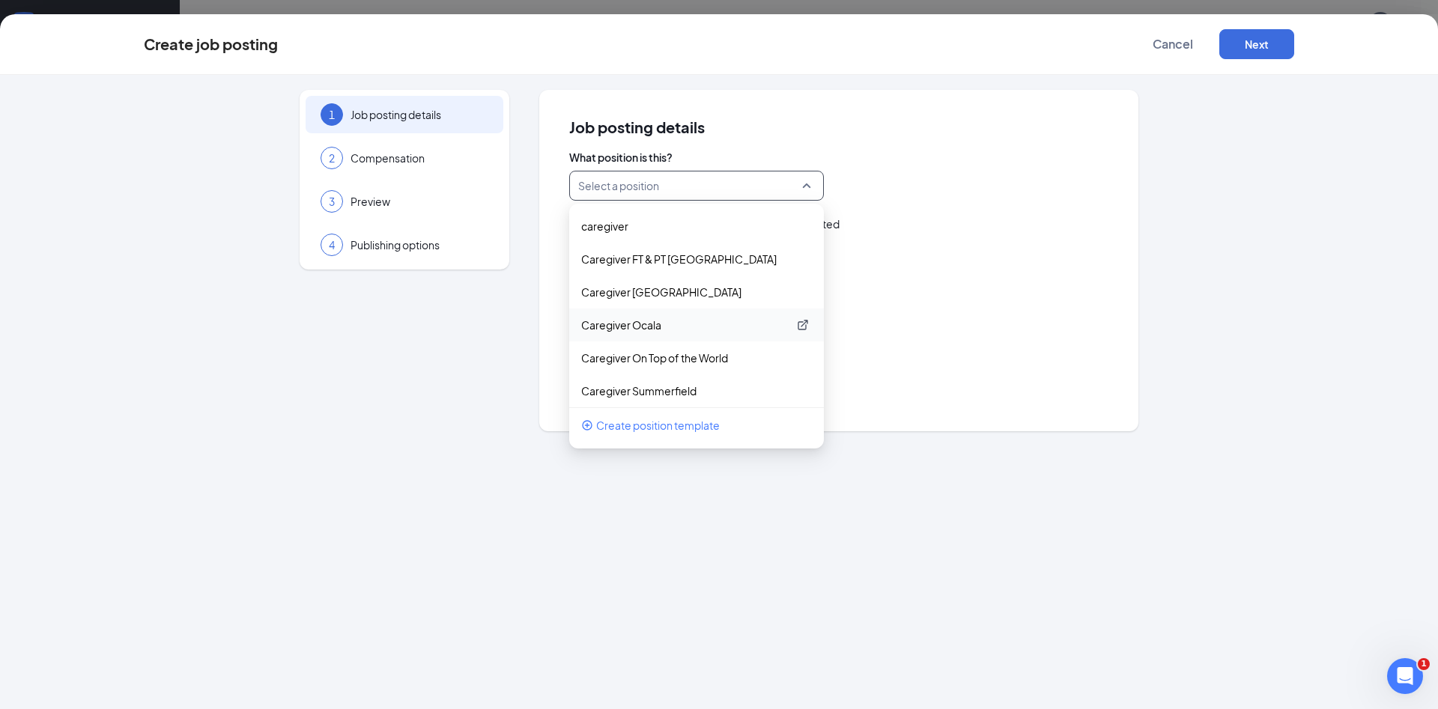
click at [689, 327] on p "Caregiver Ocala" at bounding box center [684, 325] width 207 height 15
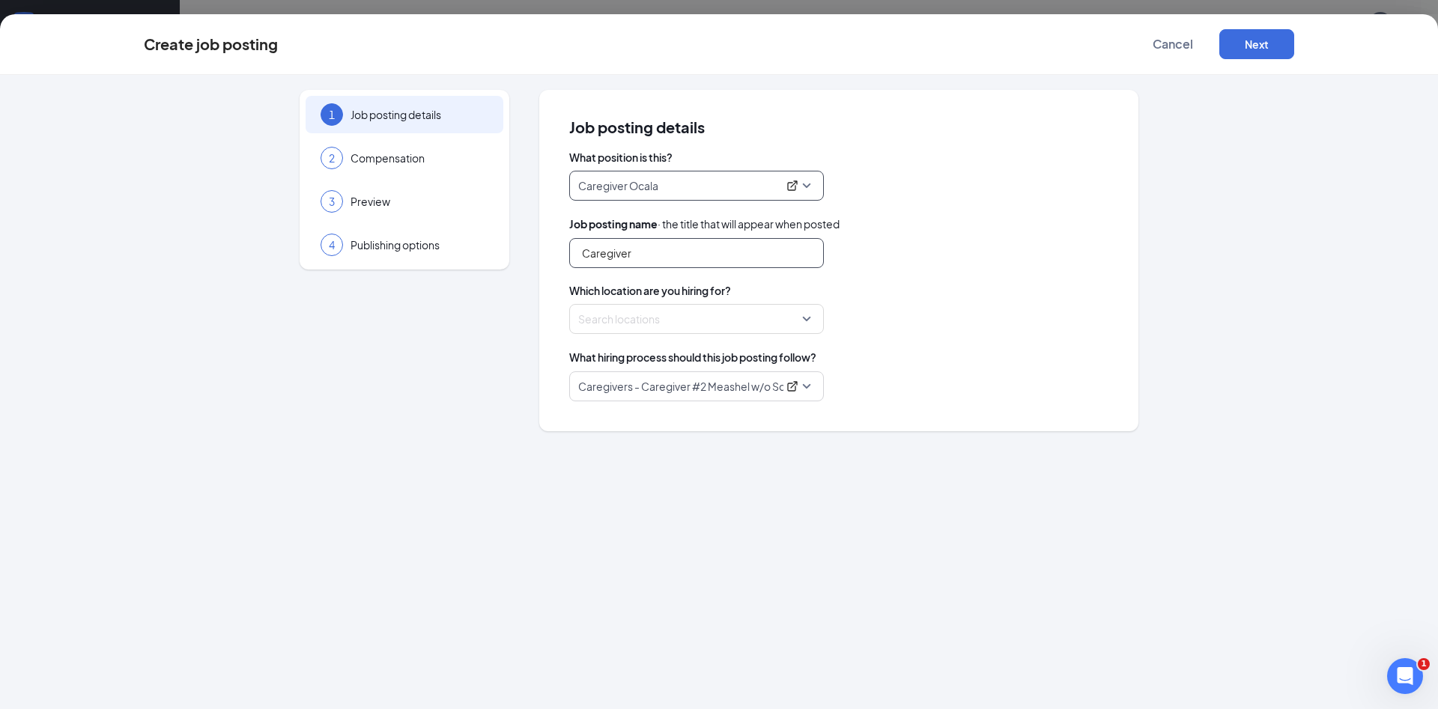
click at [644, 258] on input "Caregiver" at bounding box center [696, 253] width 255 height 30
click at [805, 319] on div at bounding box center [692, 319] width 226 height 24
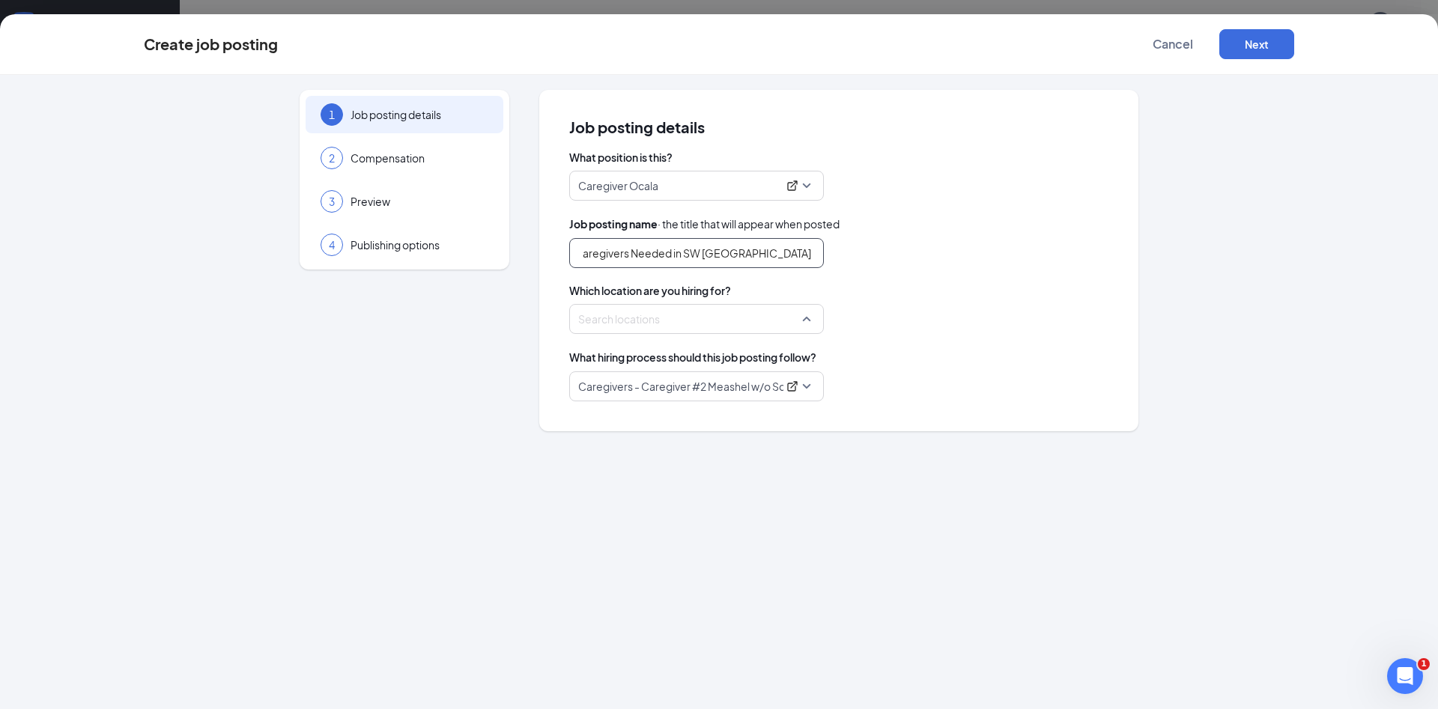
type input "Caregivers Needed in SW [GEOGRAPHIC_DATA]"
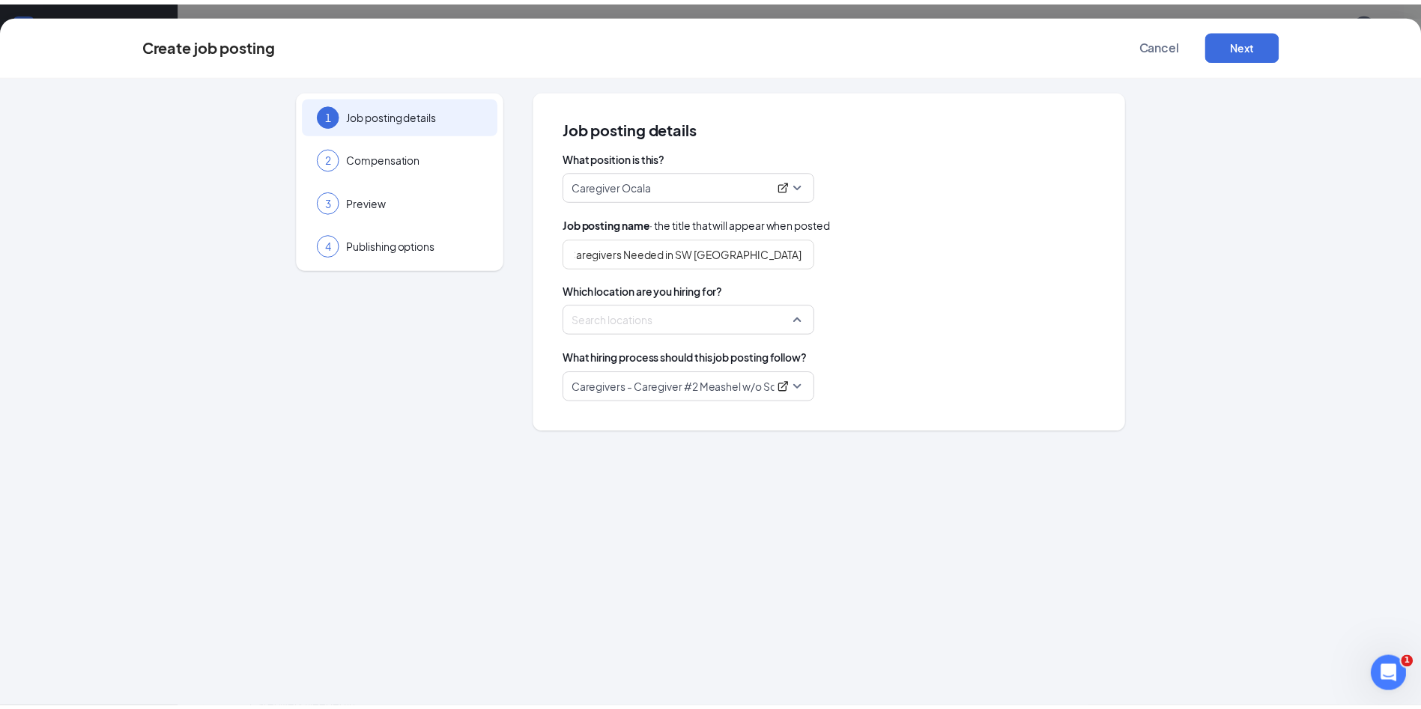
scroll to position [0, 0]
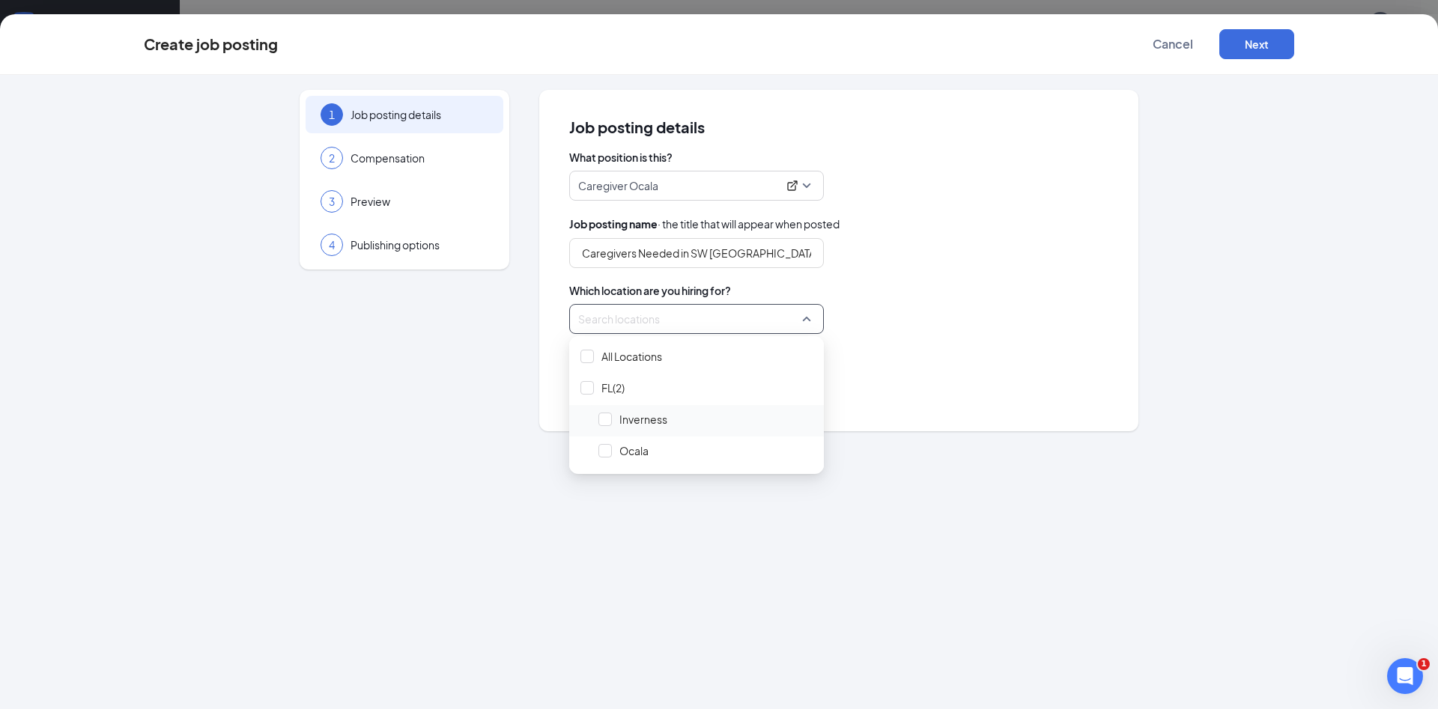
click at [659, 421] on span "Inverness" at bounding box center [644, 419] width 48 height 15
click at [1245, 43] on button "Next" at bounding box center [1257, 44] width 75 height 30
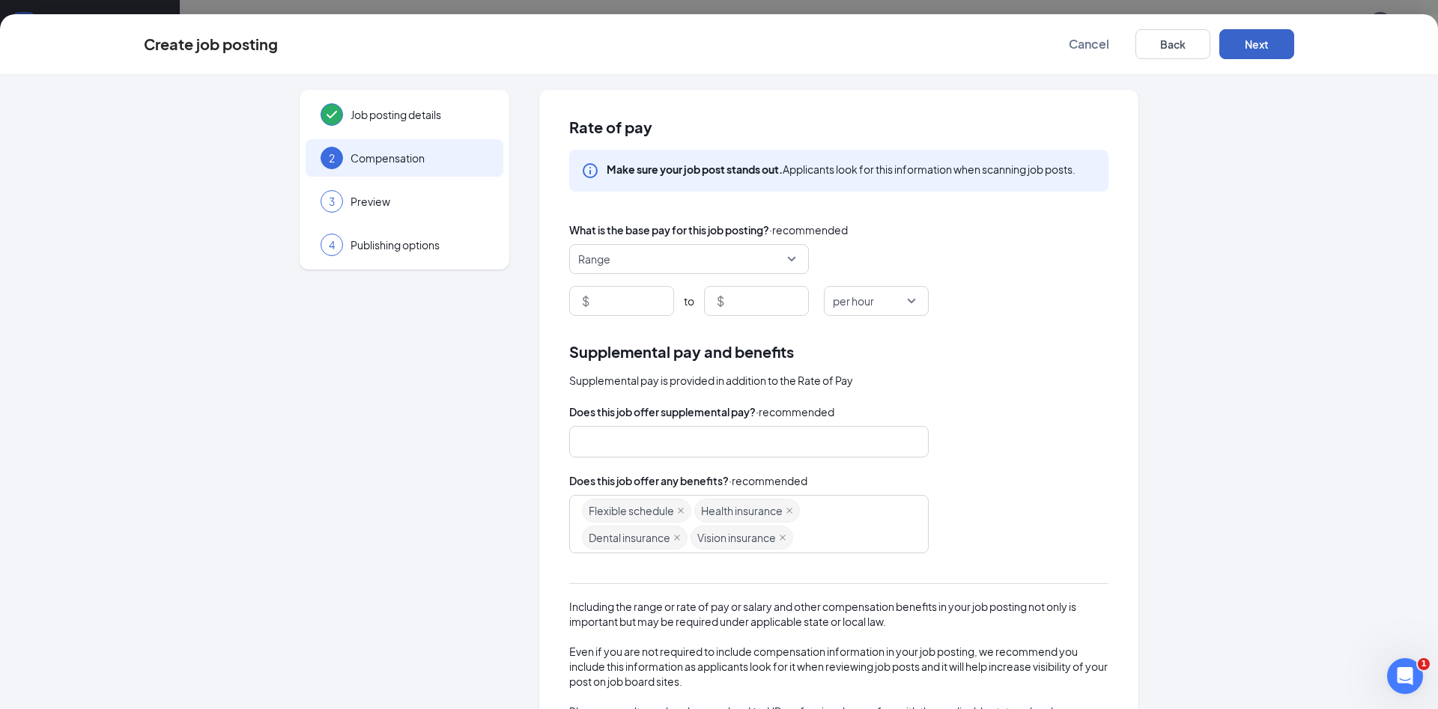
click at [757, 246] on span "Range" at bounding box center [682, 259] width 208 height 28
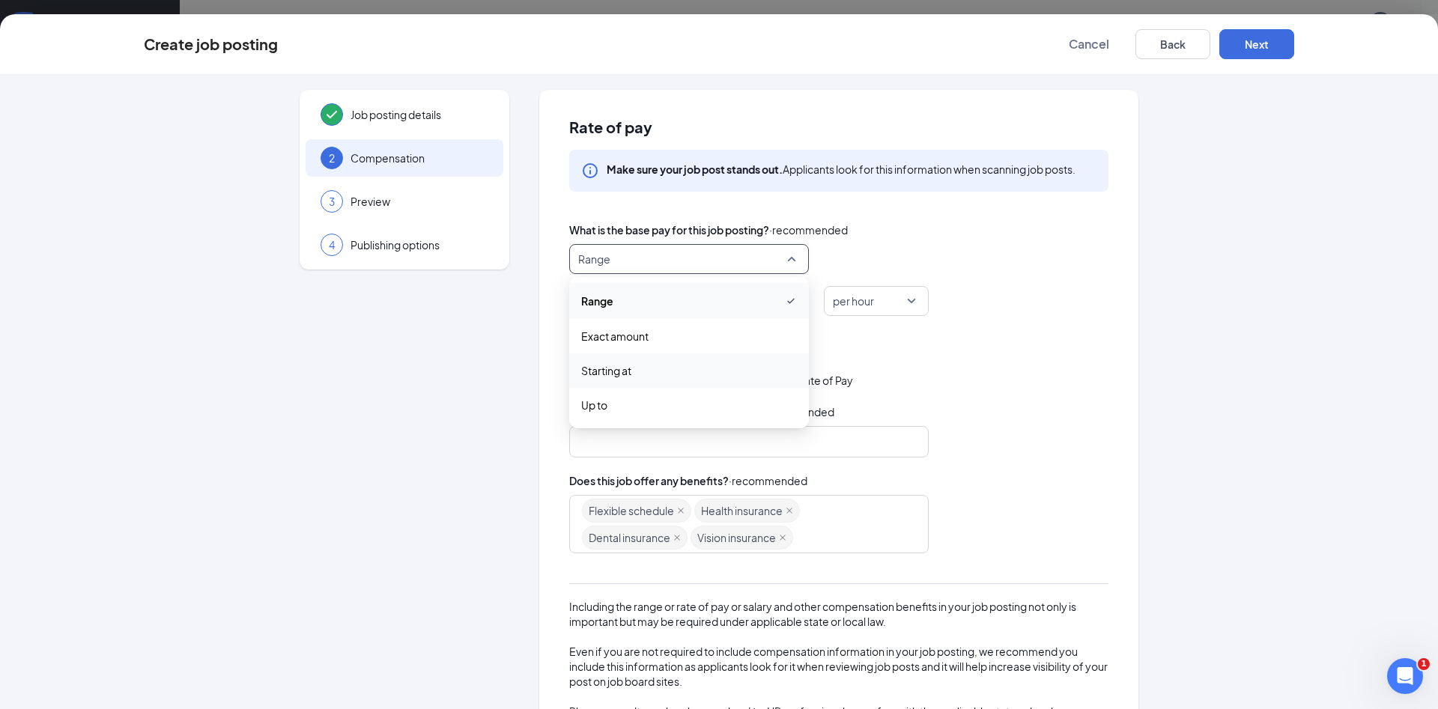
click at [656, 375] on span "Starting at" at bounding box center [689, 371] width 216 height 16
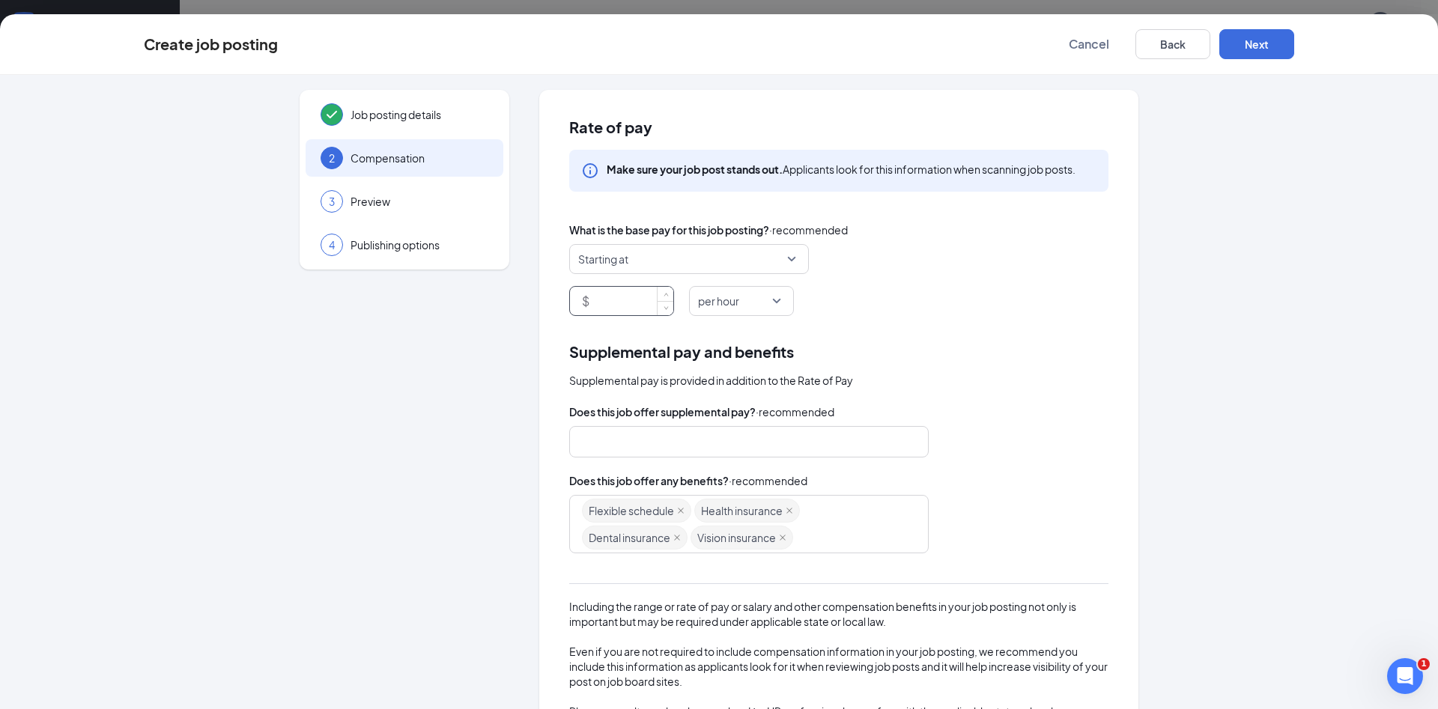
click at [616, 298] on input at bounding box center [633, 301] width 81 height 28
type input "16"
click at [1256, 43] on button "Next" at bounding box center [1257, 44] width 75 height 30
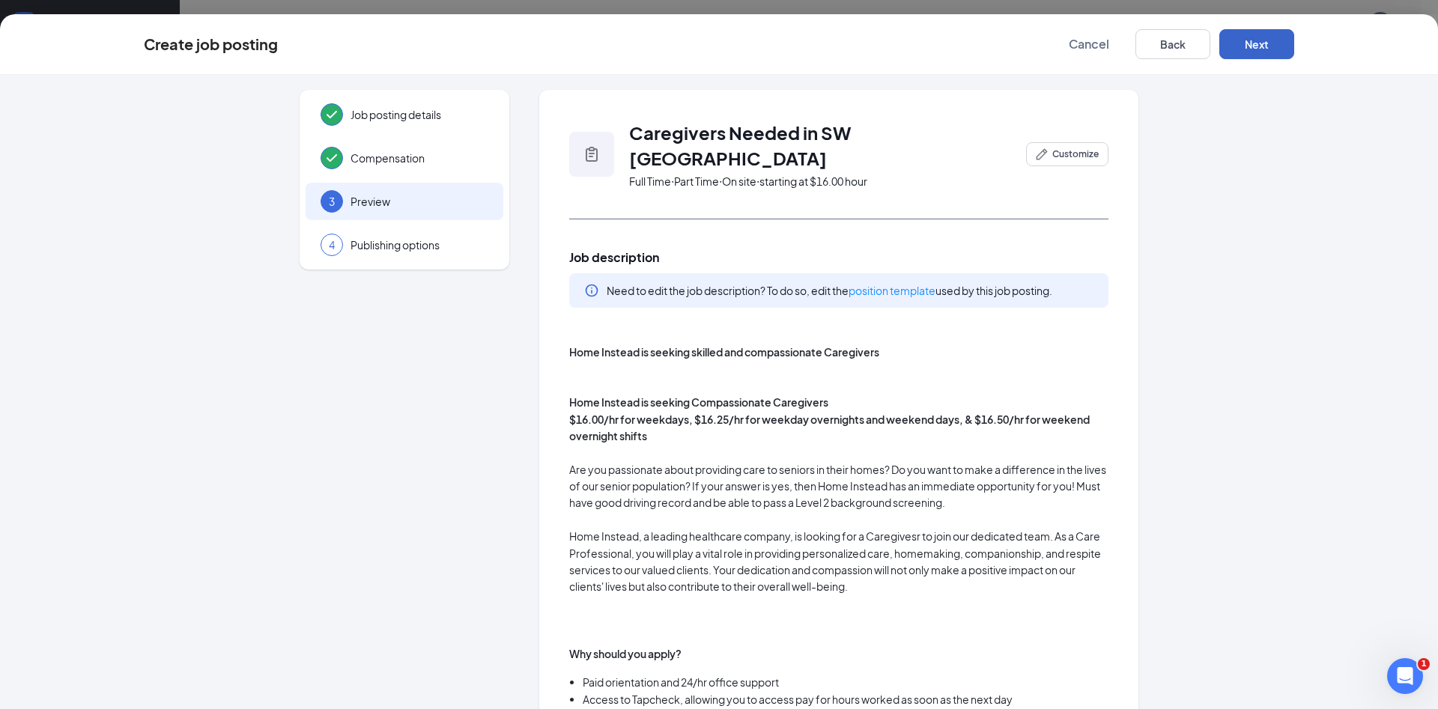
click at [1256, 43] on button "Next" at bounding box center [1257, 44] width 75 height 30
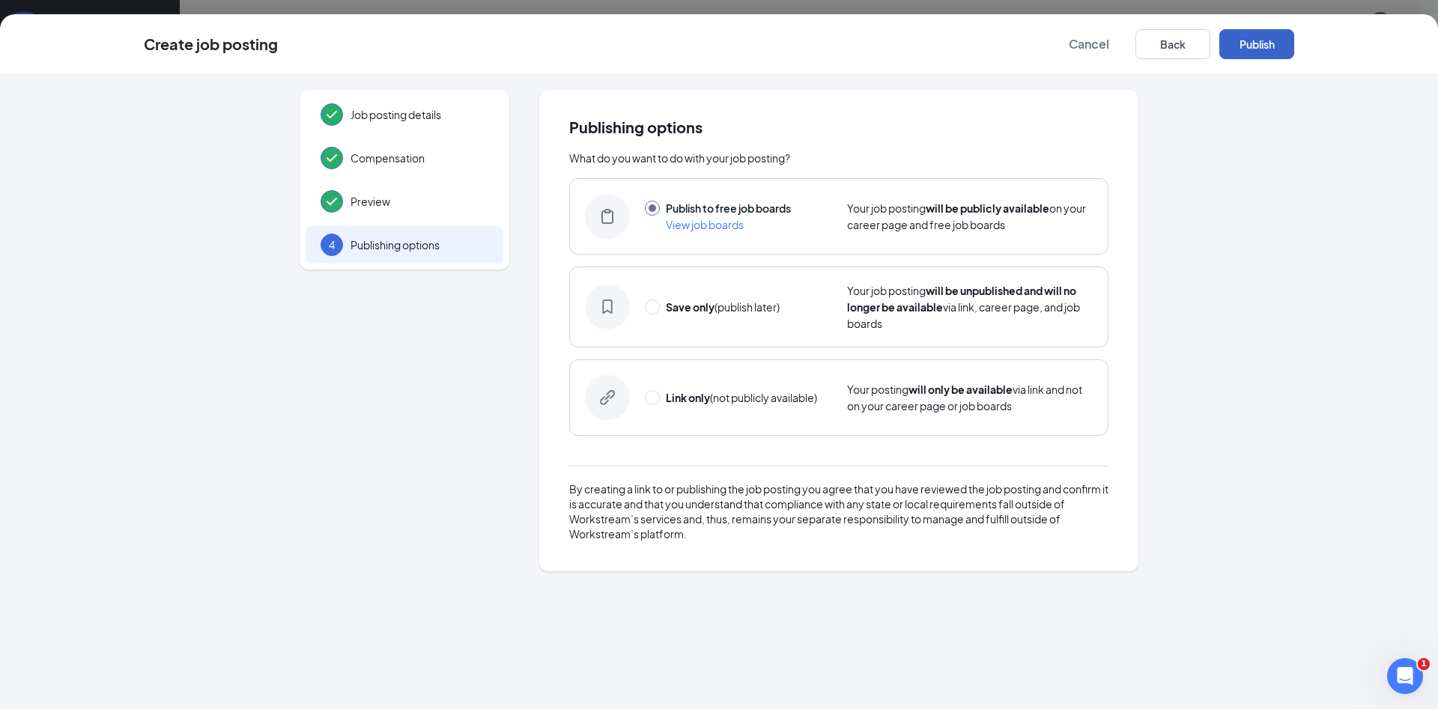
click at [1256, 43] on button "Publish" at bounding box center [1257, 44] width 75 height 30
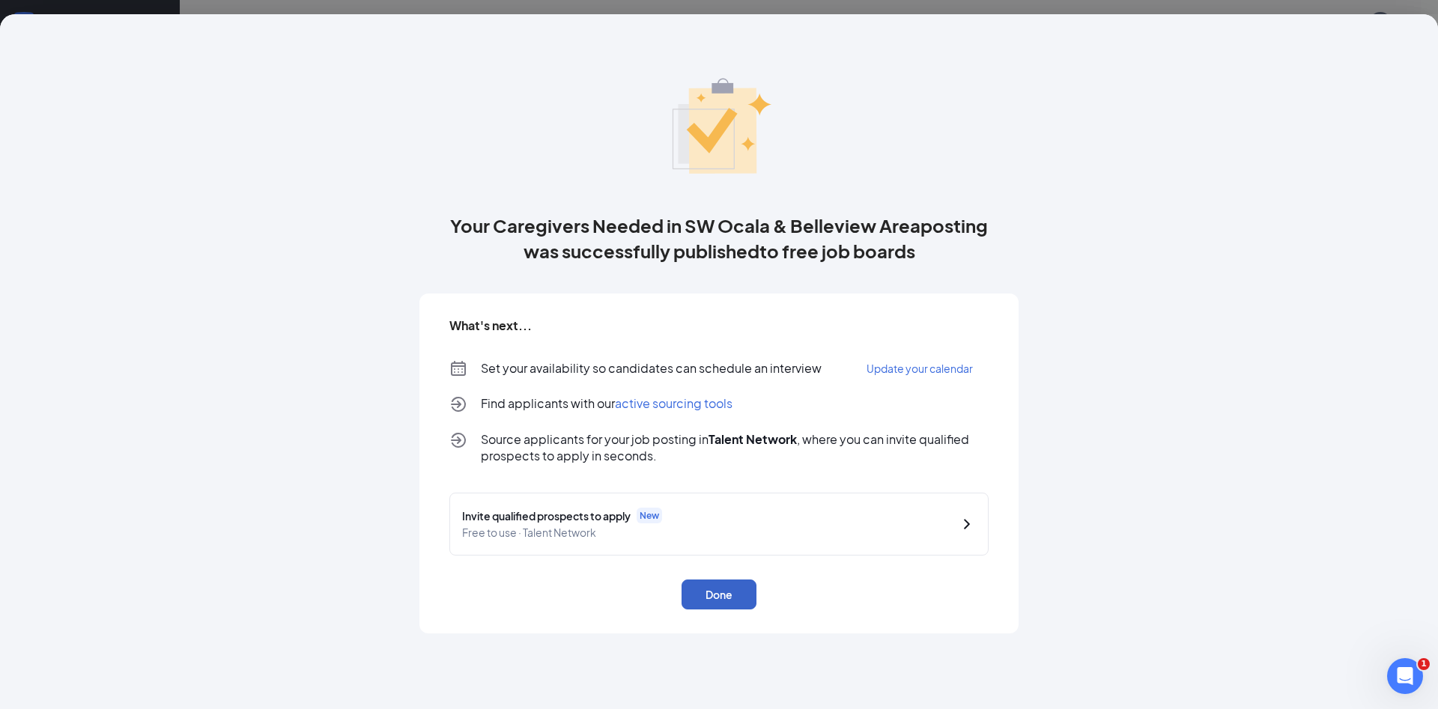
click at [715, 597] on button "Done" at bounding box center [719, 595] width 75 height 30
